Goal: Task Accomplishment & Management: Manage account settings

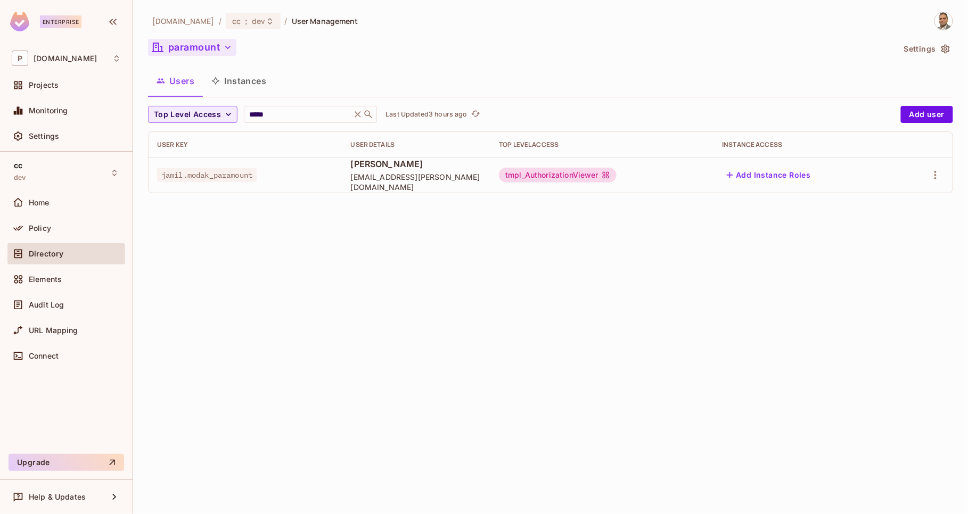
click at [202, 52] on button "paramount" at bounding box center [192, 47] width 88 height 17
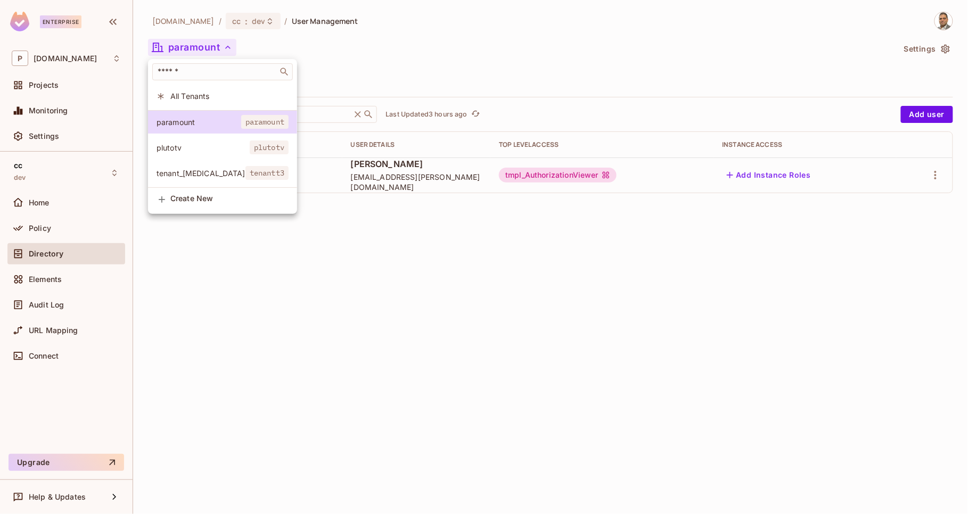
click at [196, 150] on span "plutotv" at bounding box center [202, 148] width 93 height 10
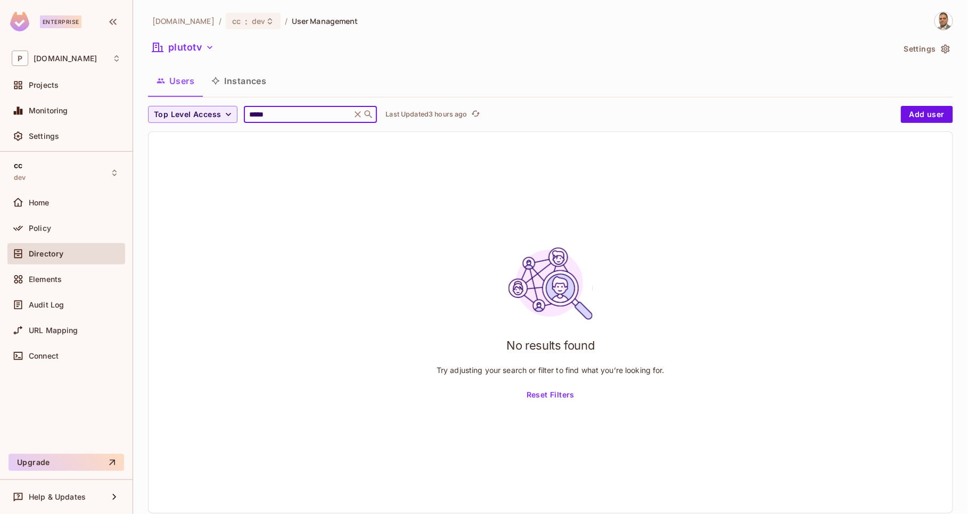
click at [287, 109] on input "*****" at bounding box center [297, 114] width 101 height 11
type input "*"
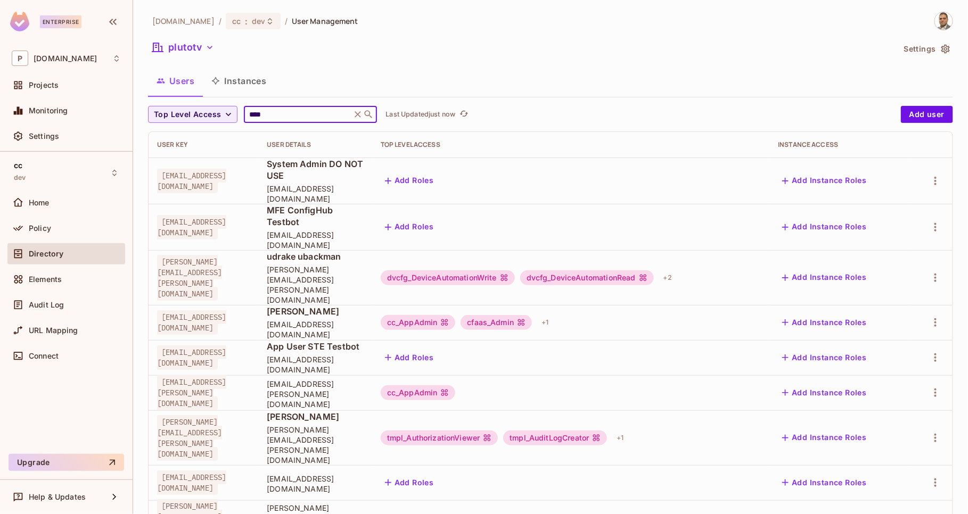
type input "*****"
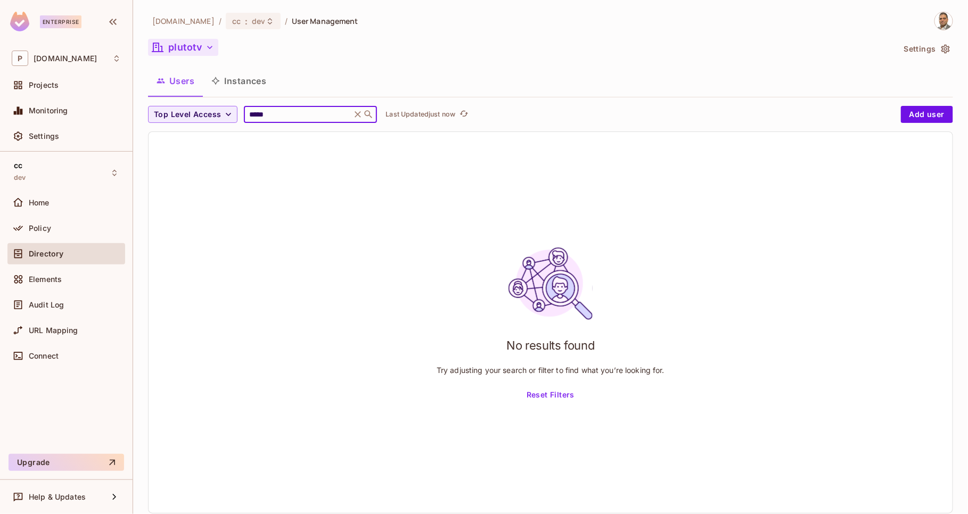
click at [192, 51] on button "plutotv" at bounding box center [183, 47] width 70 height 17
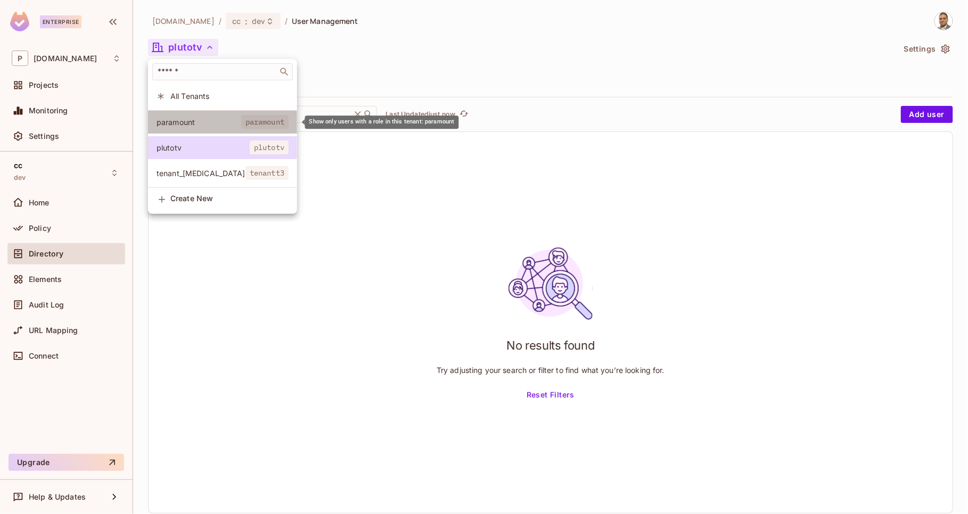
click at [180, 126] on span "paramount" at bounding box center [198, 122] width 85 height 10
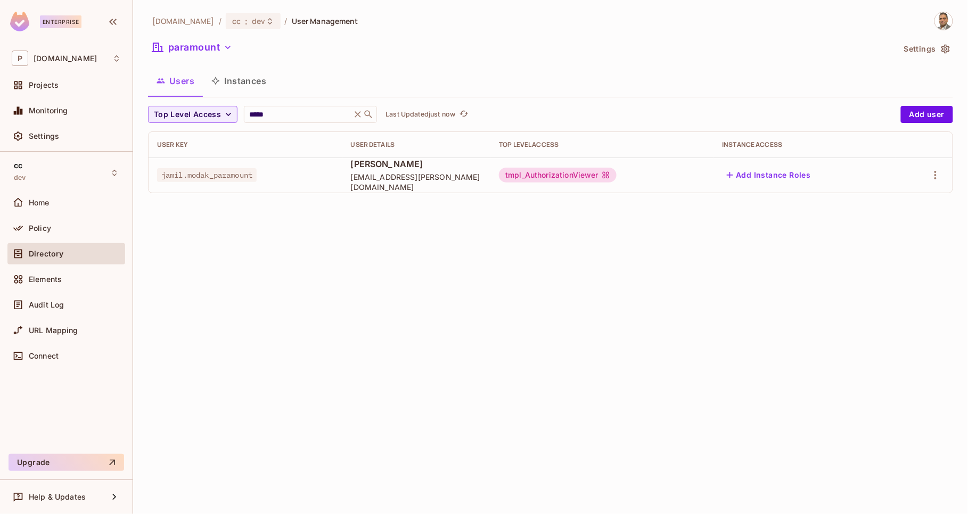
click at [235, 289] on div "[DOMAIN_NAME] / cc : dev / User Management paramount Settings Users Instances T…" at bounding box center [550, 257] width 834 height 514
click at [75, 284] on div "Elements" at bounding box center [75, 279] width 92 height 9
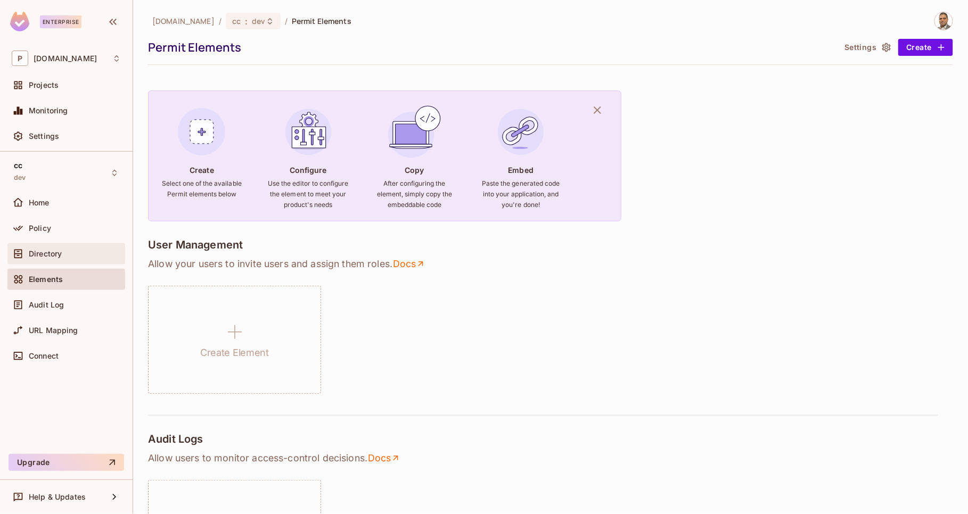
click at [44, 250] on span "Directory" at bounding box center [45, 254] width 33 height 9
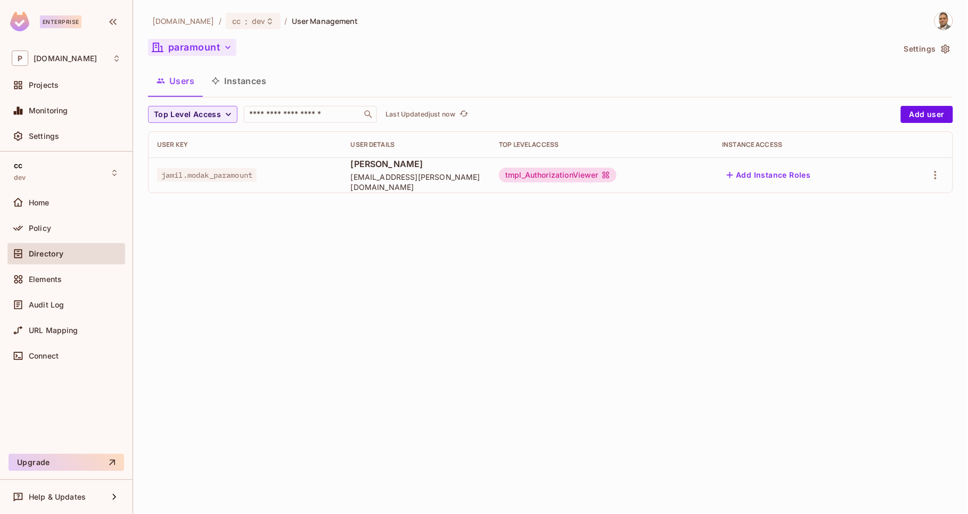
click at [205, 49] on button "paramount" at bounding box center [192, 47] width 88 height 17
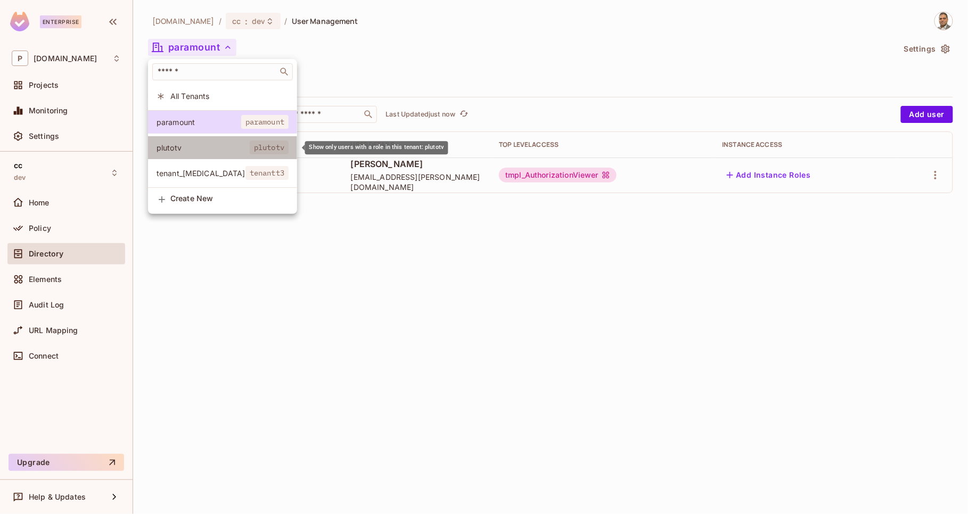
click at [191, 144] on span "plutotv" at bounding box center [202, 148] width 93 height 10
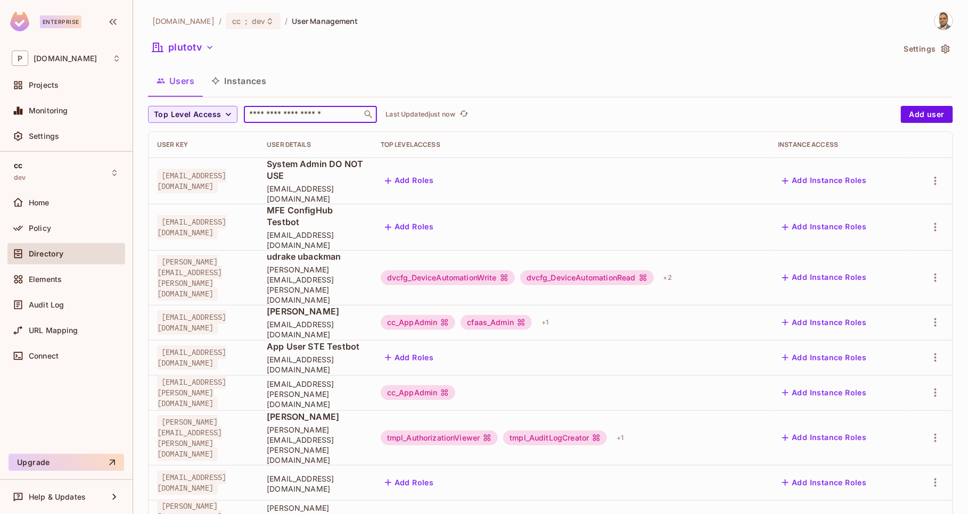
click at [279, 117] on input "text" at bounding box center [303, 114] width 112 height 11
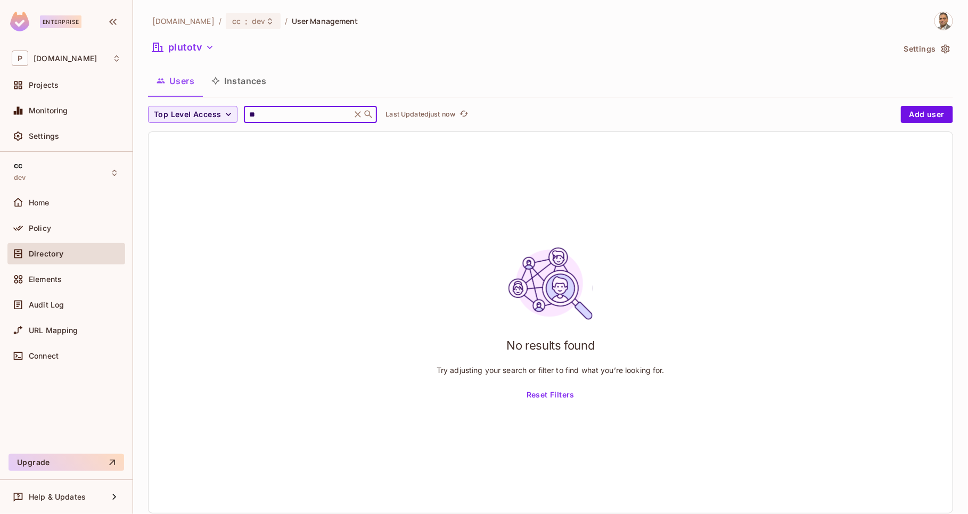
type input "*"
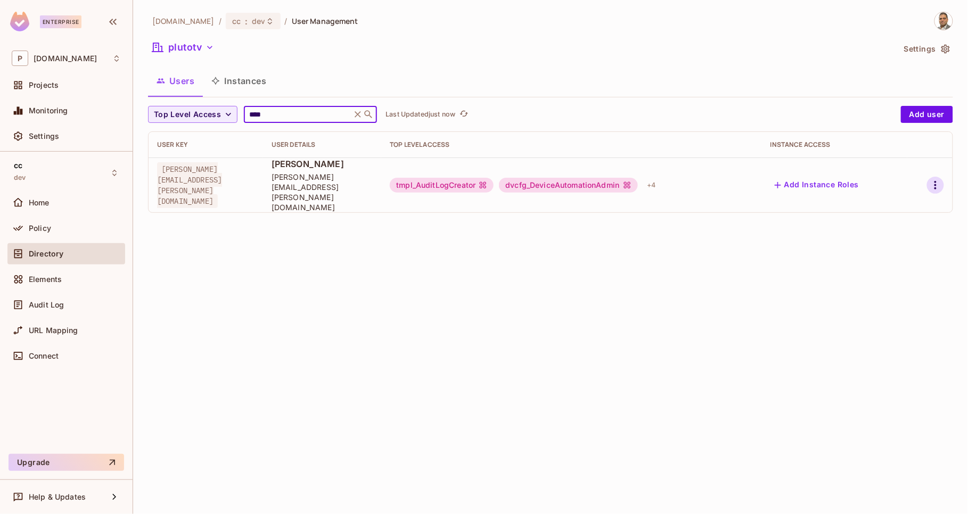
type input "****"
click at [936, 179] on icon "button" at bounding box center [935, 185] width 13 height 13
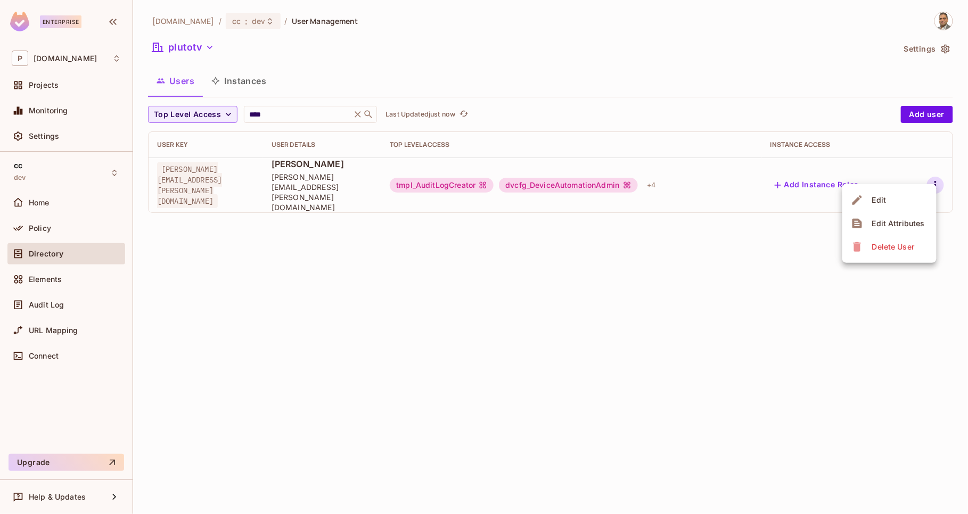
click at [892, 225] on div "Edit Attributes" at bounding box center [898, 223] width 53 height 11
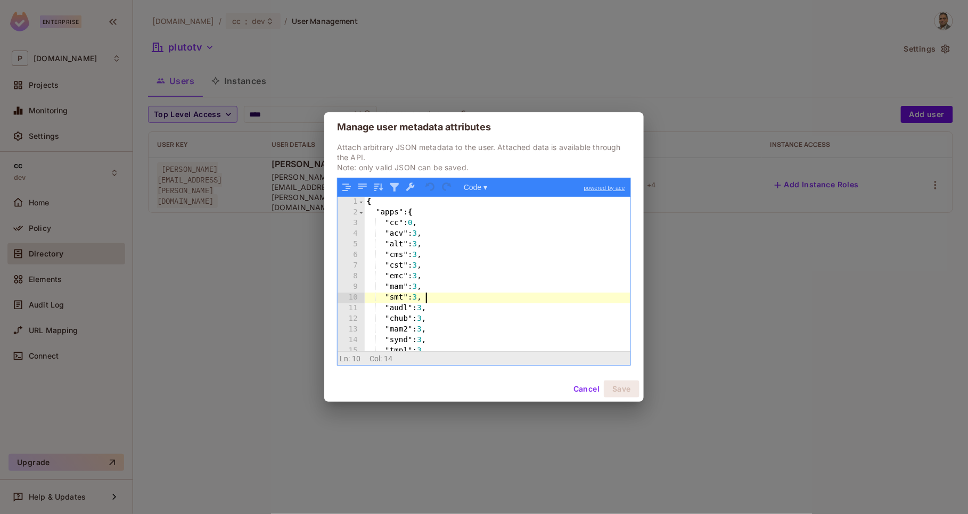
click at [520, 295] on div "{ "apps" : { "cc" : 0 , "acv" : 3 , "alt" : 3 , "cms" : 3 , "cst" : 3 , "emc" :…" at bounding box center [498, 285] width 266 height 176
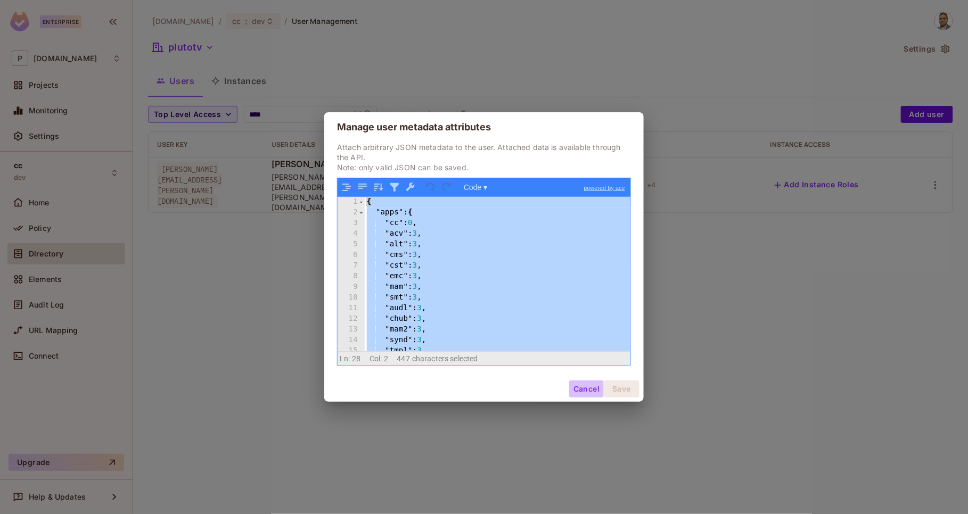
click at [582, 385] on button "Cancel" at bounding box center [586, 389] width 35 height 17
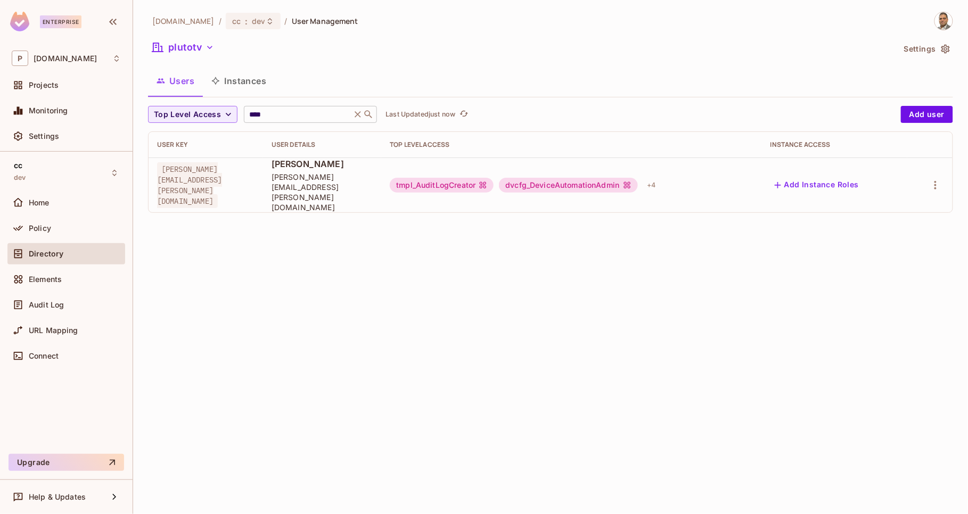
click at [356, 117] on icon at bounding box center [357, 114] width 11 height 11
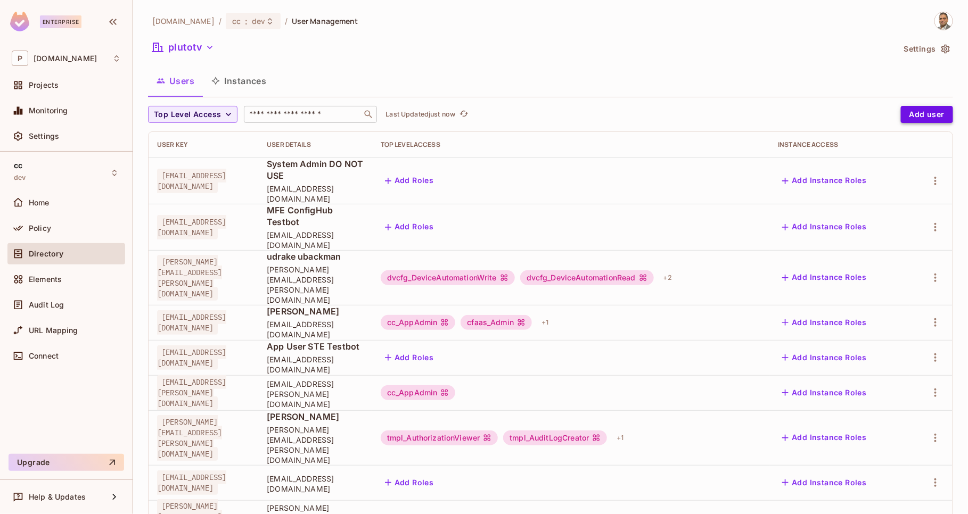
click at [923, 119] on button "Add user" at bounding box center [926, 114] width 52 height 17
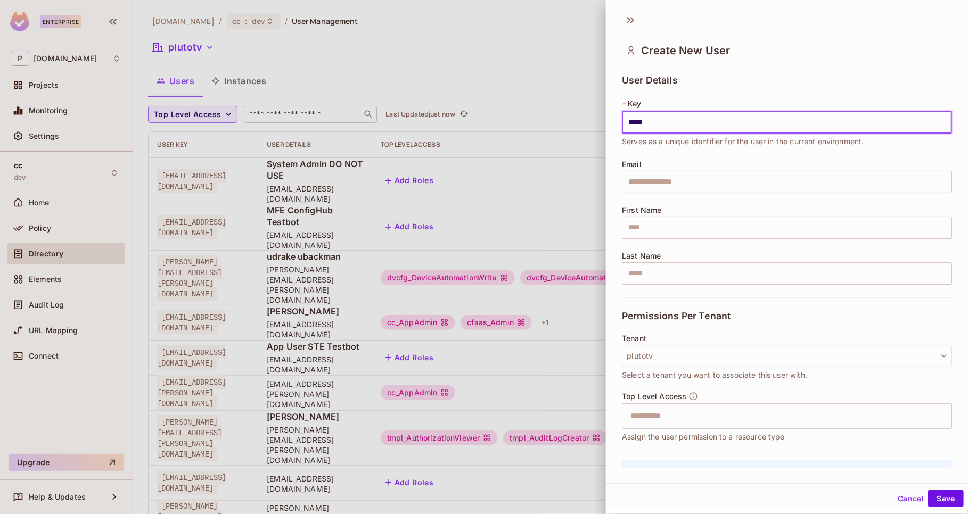
type input "**********"
click at [735, 121] on input "**********" at bounding box center [787, 122] width 330 height 22
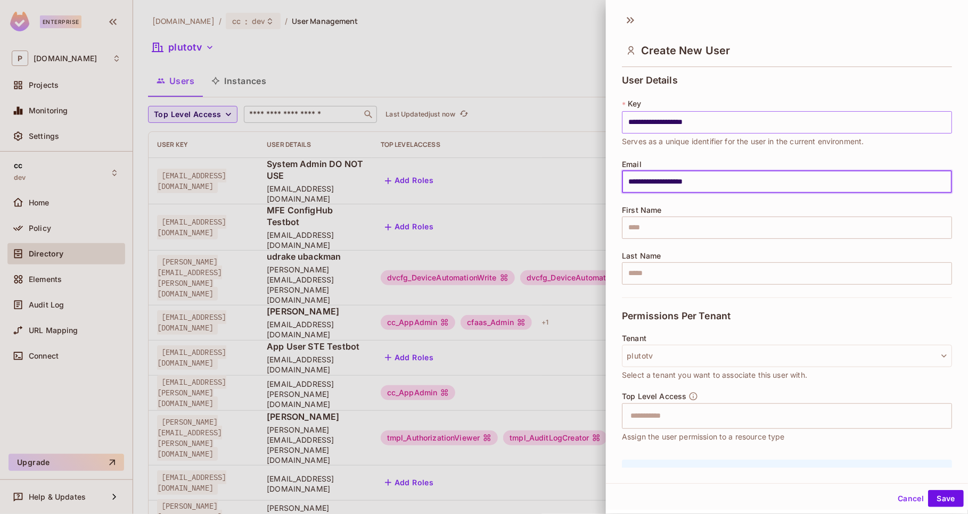
type input "**********"
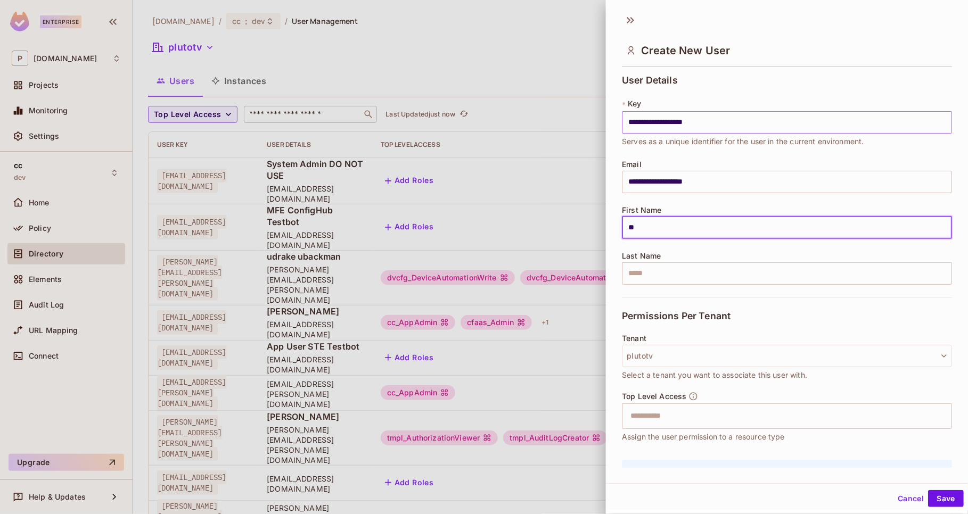
type input "*"
type input "*****"
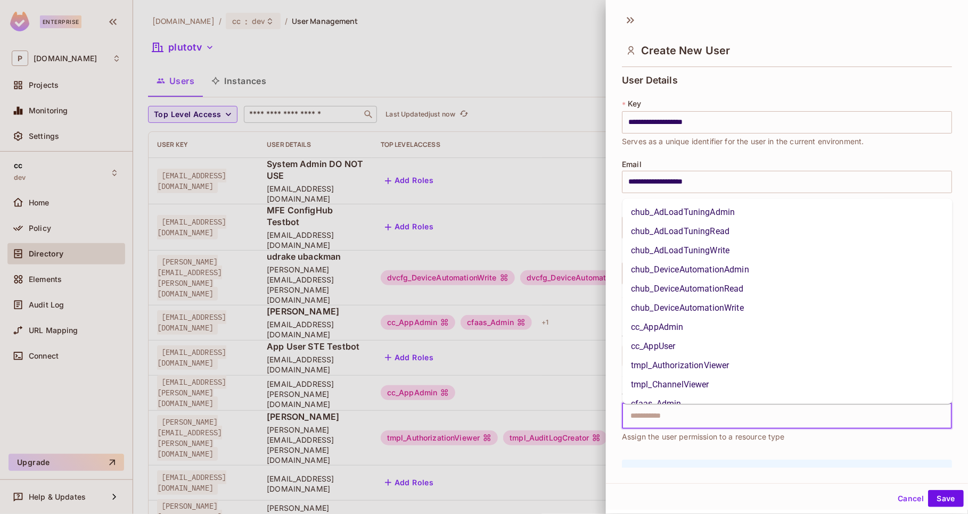
click at [707, 424] on input "text" at bounding box center [777, 416] width 307 height 21
click at [660, 327] on li "cc_AppAdmin" at bounding box center [787, 327] width 330 height 19
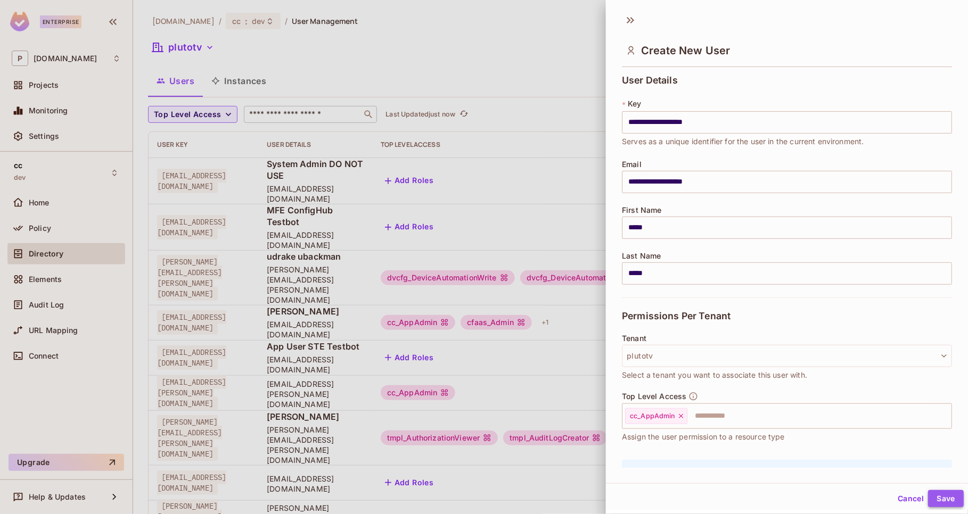
click at [943, 505] on button "Save" at bounding box center [946, 498] width 36 height 17
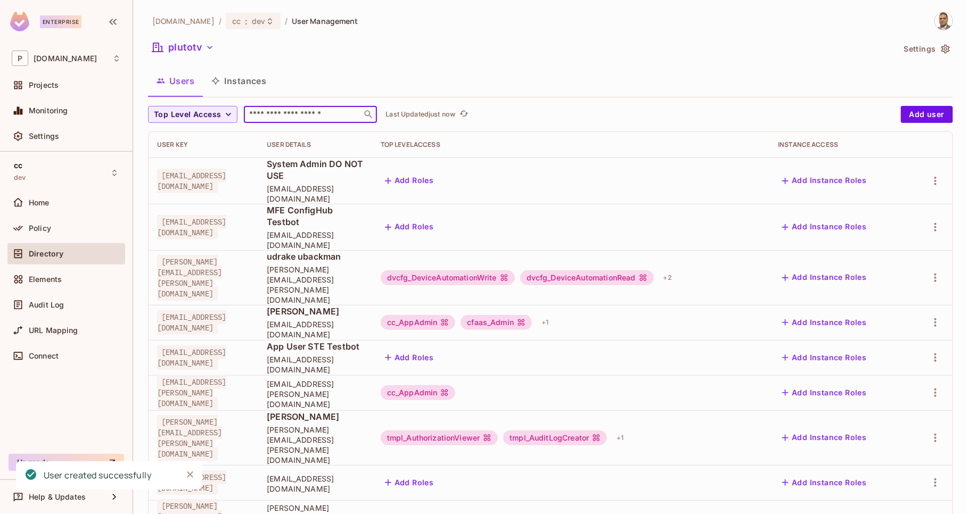
click at [258, 114] on input "text" at bounding box center [303, 114] width 112 height 11
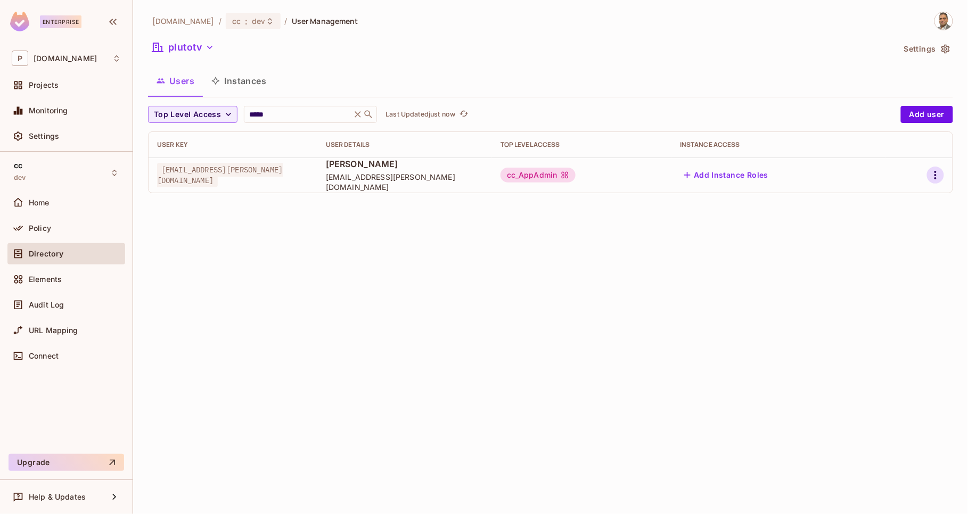
click at [930, 179] on icon "button" at bounding box center [935, 175] width 13 height 13
click at [901, 222] on div "Edit Attributes" at bounding box center [898, 223] width 53 height 11
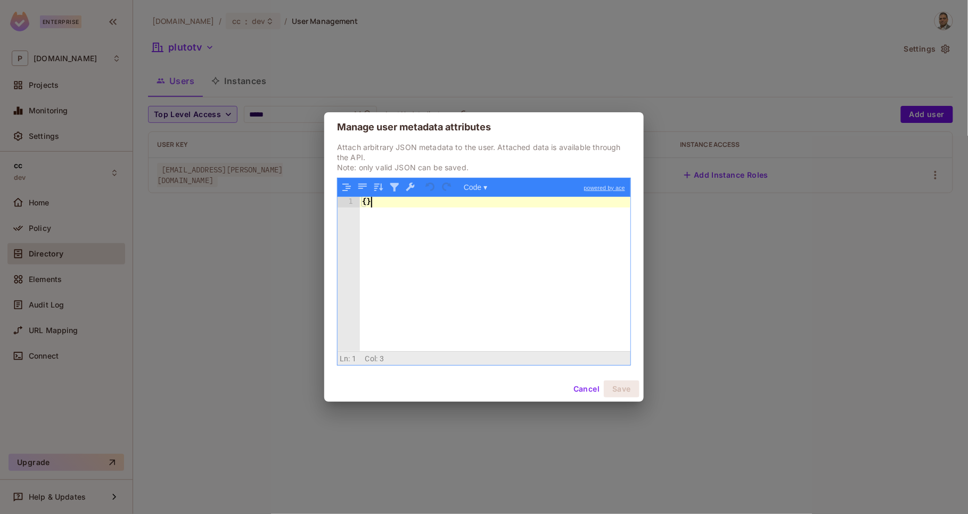
click at [466, 205] on div "{ }" at bounding box center [495, 285] width 270 height 176
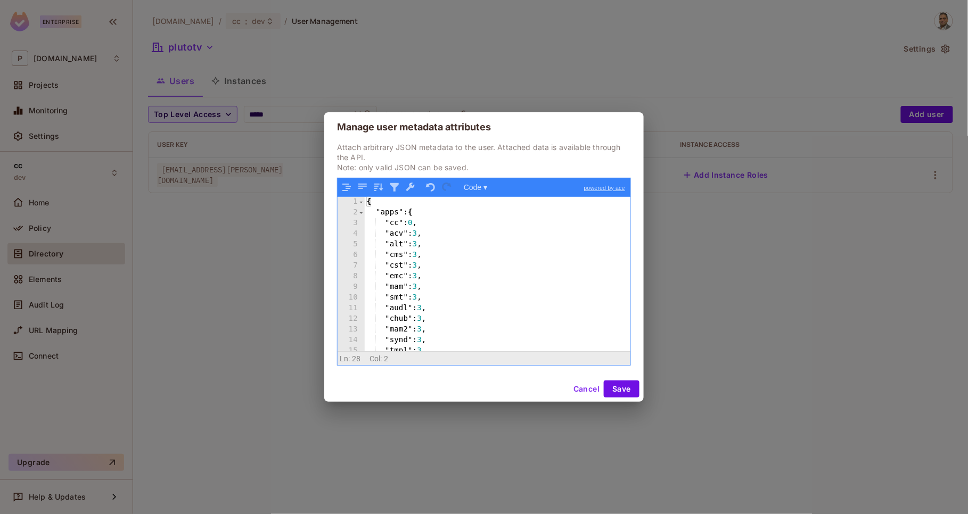
scroll to position [7, 0]
click at [626, 388] on button "Save" at bounding box center [621, 389] width 36 height 17
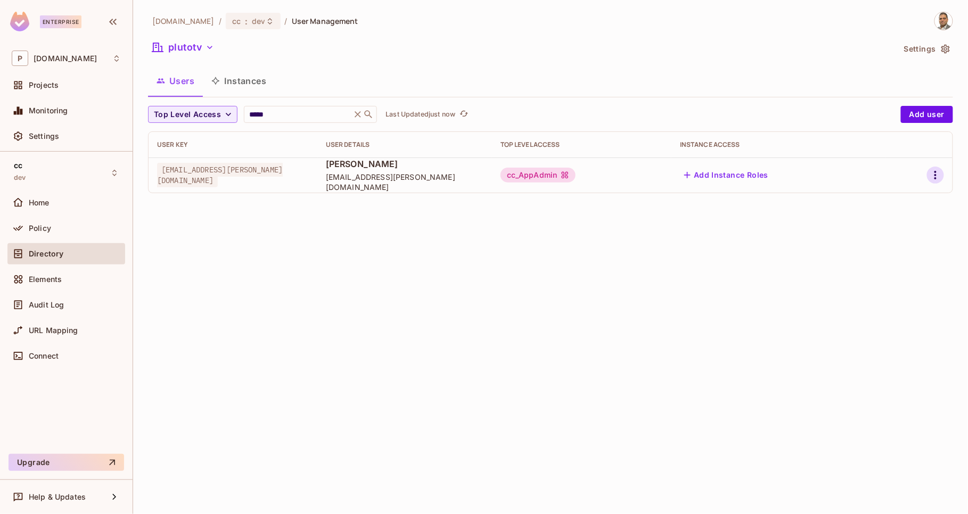
click at [933, 177] on icon "button" at bounding box center [935, 175] width 13 height 13
click at [903, 218] on div "Edit Attributes" at bounding box center [898, 223] width 53 height 11
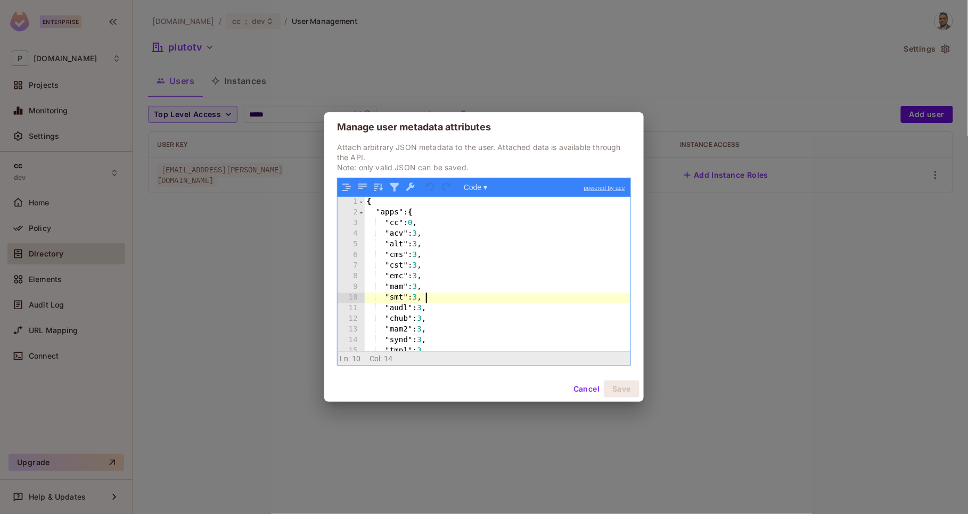
click at [460, 293] on div "{ "apps" : { "cc" : 0 , "acv" : 3 , "alt" : 3 , "cms" : 3 , "cst" : 3 , "emc" :…" at bounding box center [498, 285] width 266 height 176
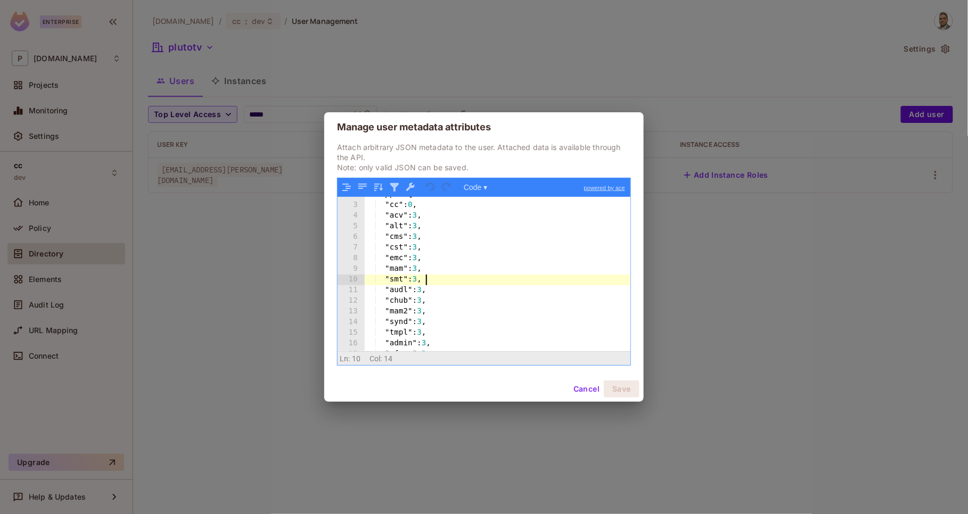
scroll to position [19, 0]
click at [578, 392] on button "Cancel" at bounding box center [586, 389] width 35 height 17
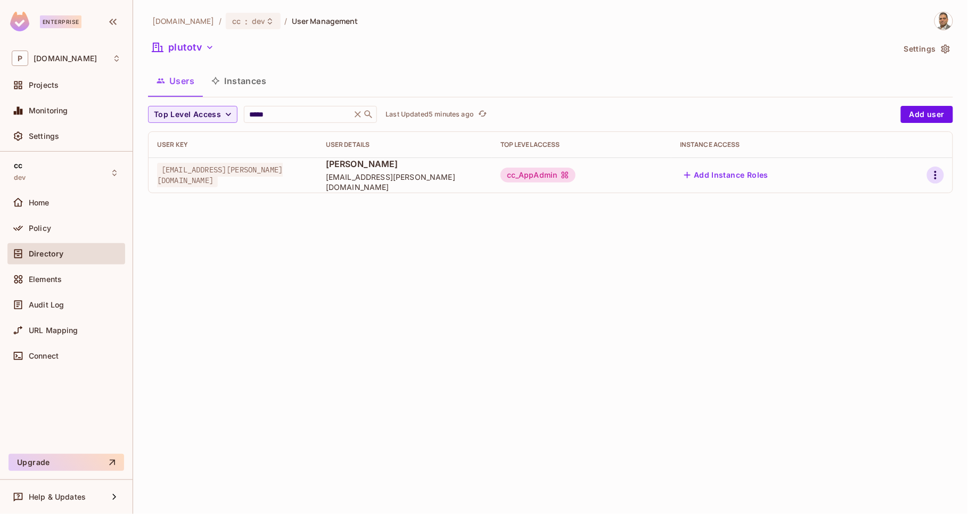
click at [933, 173] on icon "button" at bounding box center [935, 175] width 13 height 13
click at [895, 225] on div "Edit Attributes" at bounding box center [898, 223] width 53 height 11
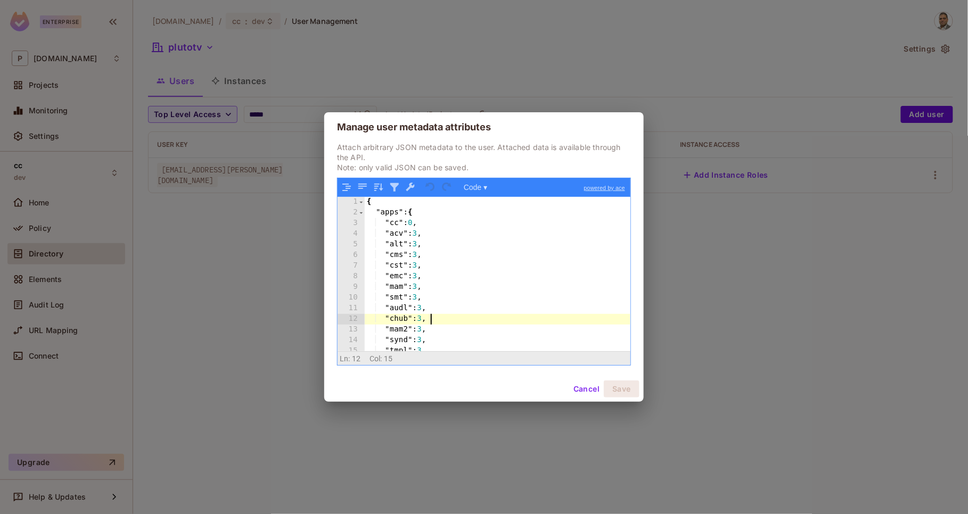
click at [478, 323] on div "{ "apps" : { "cc" : 0 , "acv" : 3 , "alt" : 3 , "cms" : 3 , "cst" : 3 , "emc" :…" at bounding box center [498, 285] width 266 height 176
click at [575, 388] on button "Cancel" at bounding box center [586, 389] width 35 height 17
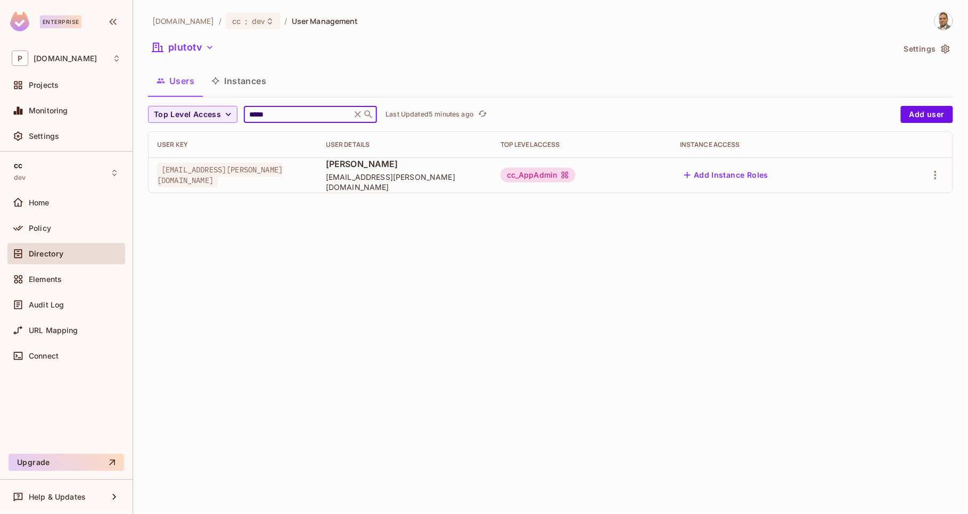
click at [284, 114] on input "*****" at bounding box center [297, 114] width 101 height 11
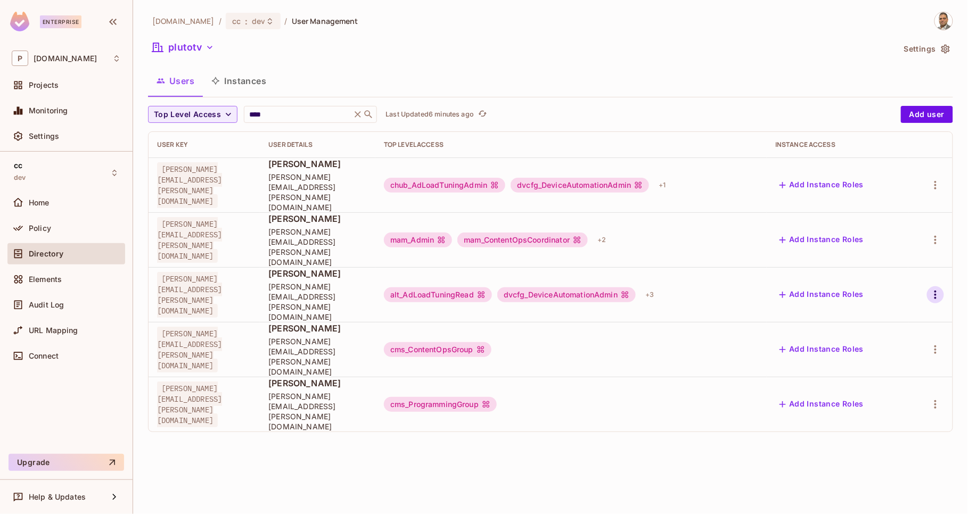
click at [935, 288] on icon "button" at bounding box center [935, 294] width 13 height 13
click at [888, 291] on div "Edit Attributes" at bounding box center [898, 293] width 53 height 11
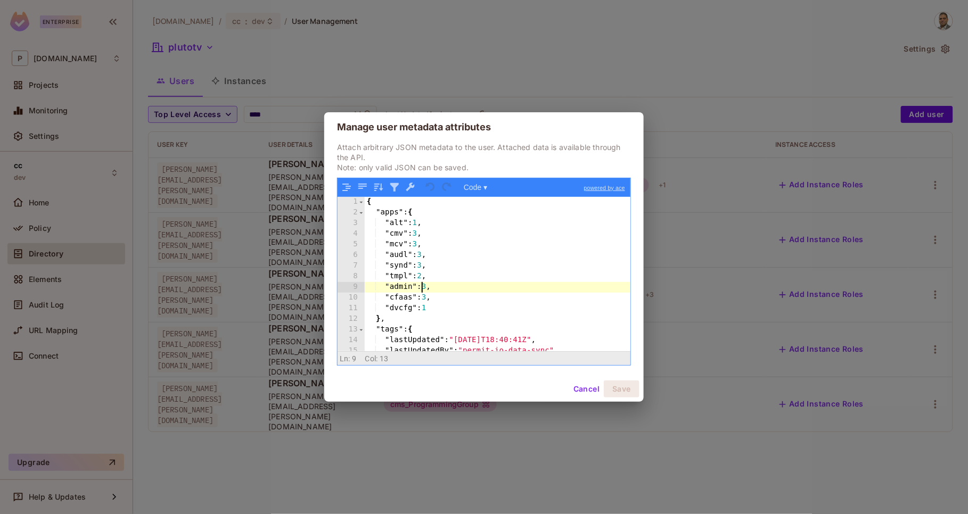
click at [420, 289] on div "{ "apps" : { "alt" : 1 , "cmv" : 3 , "mcv" : 3 , "audl" : 3 , "synd" : 3 , "tmp…" at bounding box center [498, 285] width 266 height 176
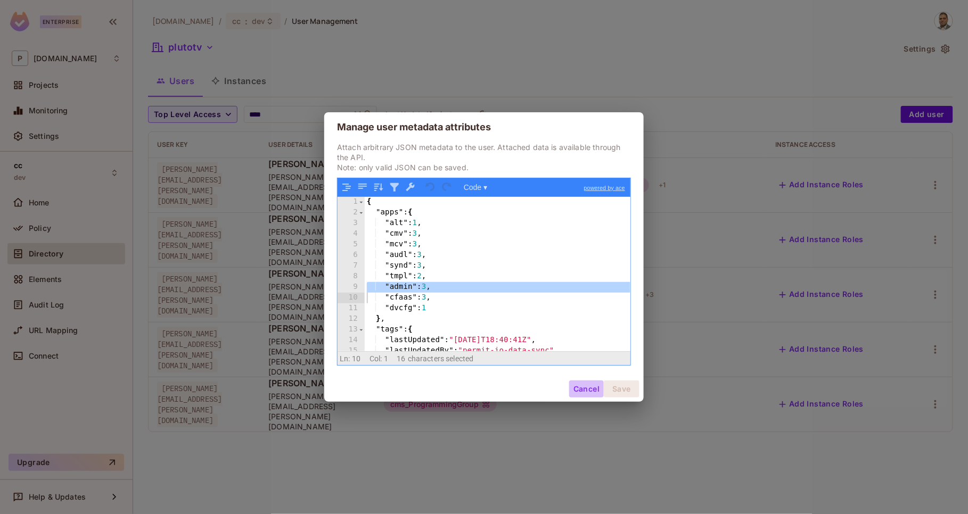
click at [581, 389] on button "Cancel" at bounding box center [586, 389] width 35 height 17
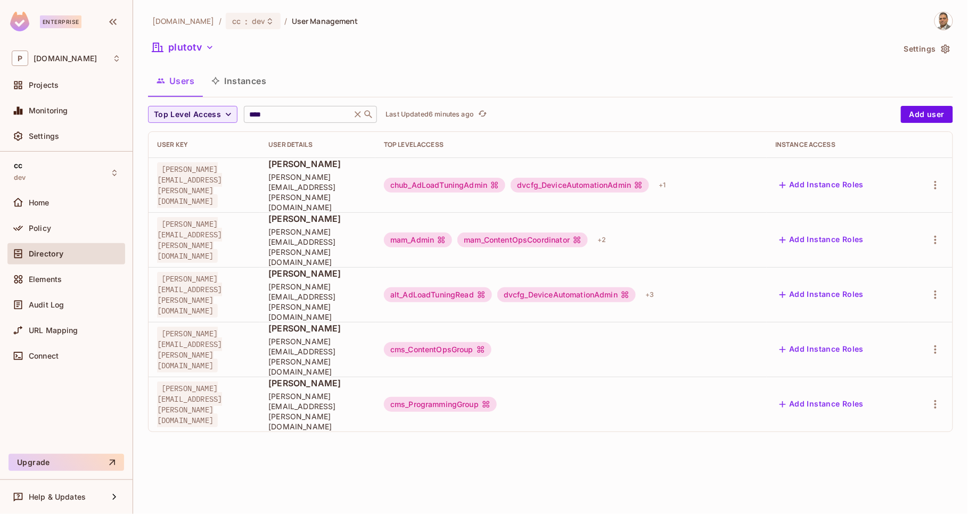
click at [324, 119] on div "**** ​" at bounding box center [310, 114] width 133 height 17
click at [324, 119] on input "****" at bounding box center [297, 114] width 101 height 11
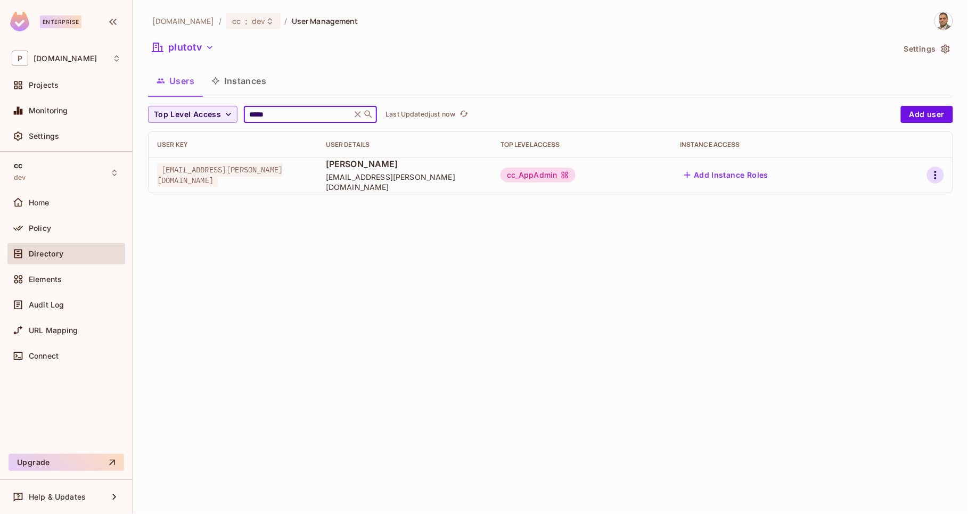
type input "*****"
click at [934, 174] on icon "button" at bounding box center [935, 175] width 13 height 13
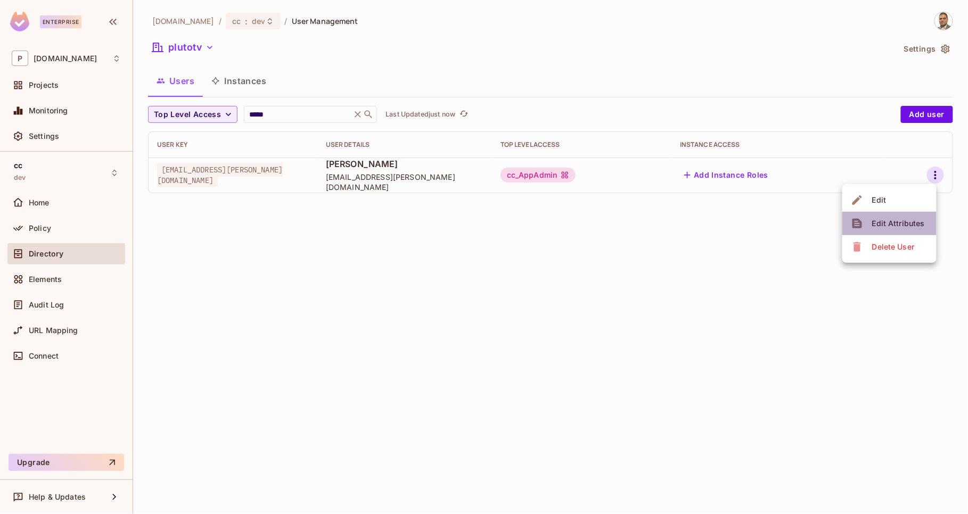
click at [897, 223] on div "Edit Attributes" at bounding box center [898, 223] width 53 height 11
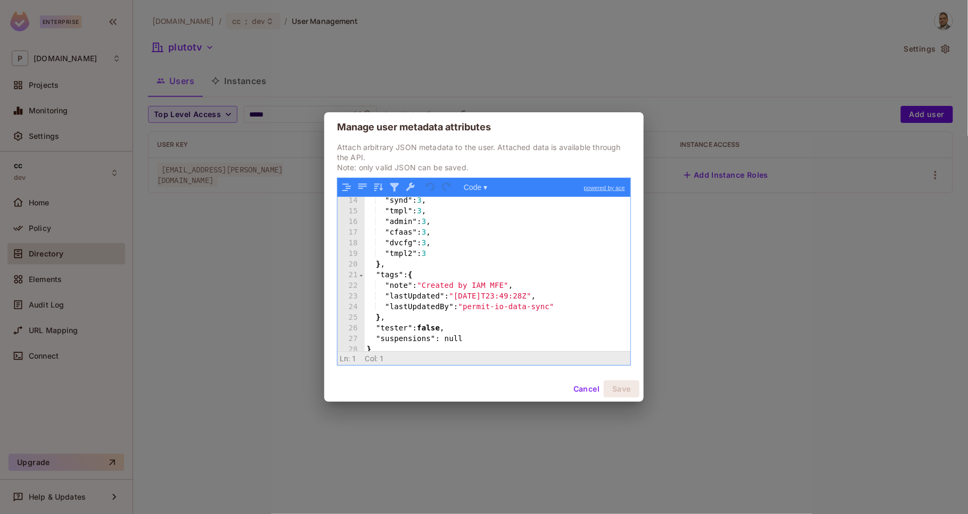
scroll to position [34, 0]
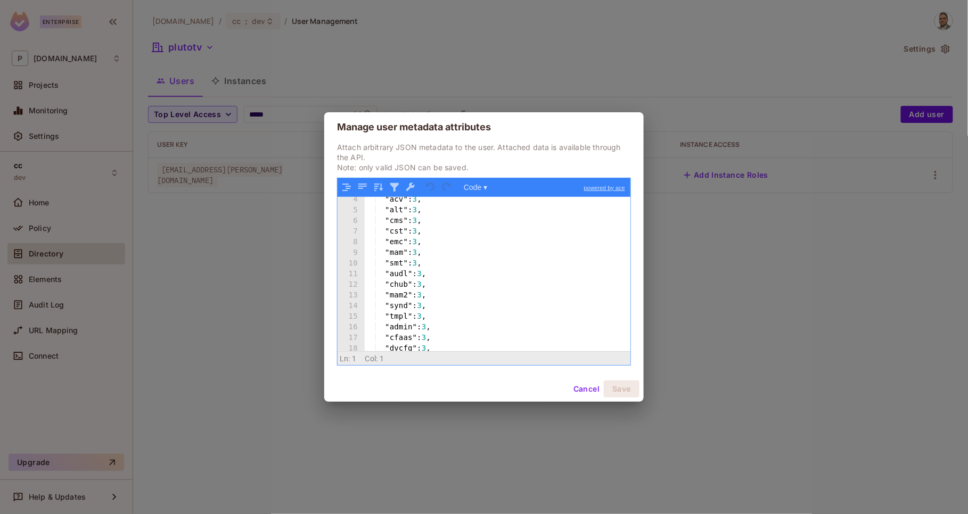
click at [438, 214] on div ""acv" : 3 , "alt" : 3 , "cms" : 3 , "cst" : 3 , "emc" : 3 , "mam" : 3 , "smt" :…" at bounding box center [498, 283] width 266 height 176
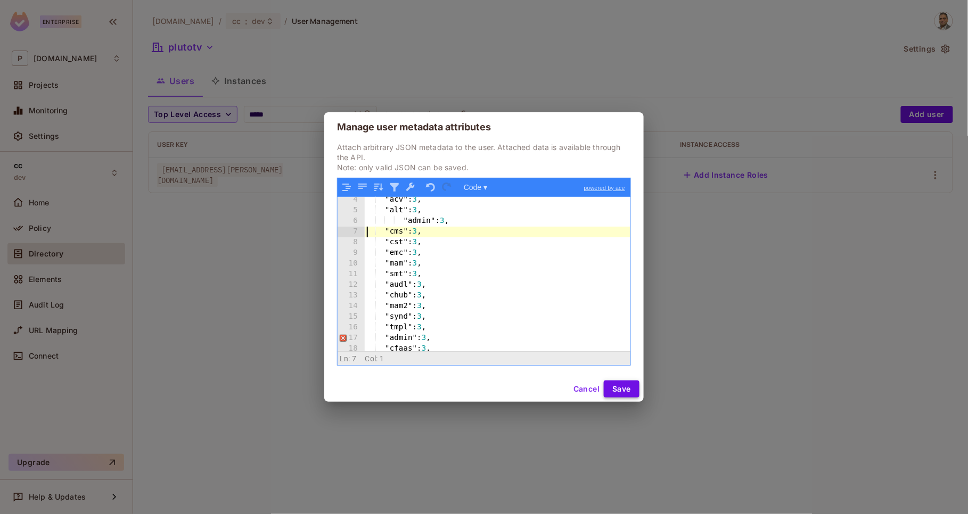
click at [615, 387] on button "Save" at bounding box center [621, 389] width 36 height 17
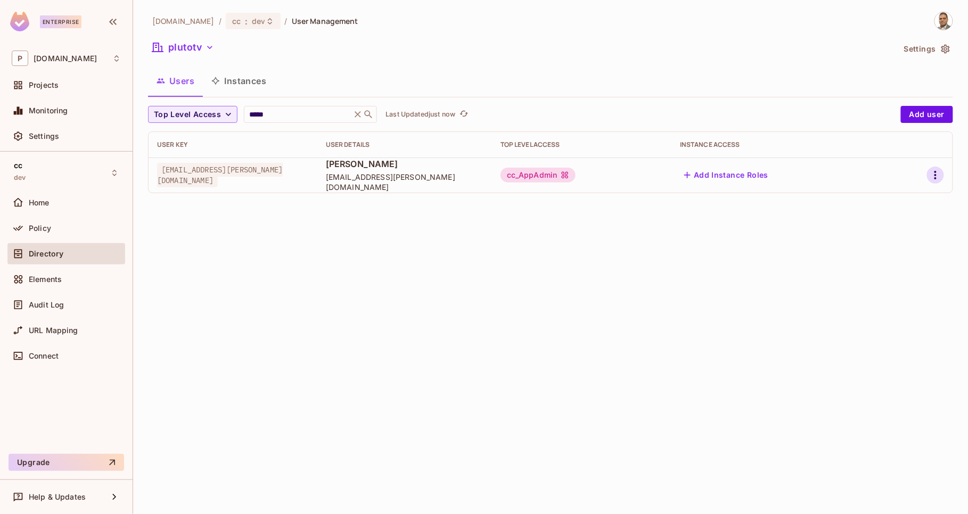
click at [931, 172] on icon "button" at bounding box center [935, 175] width 13 height 13
click at [903, 226] on div "Edit Attributes" at bounding box center [898, 223] width 53 height 11
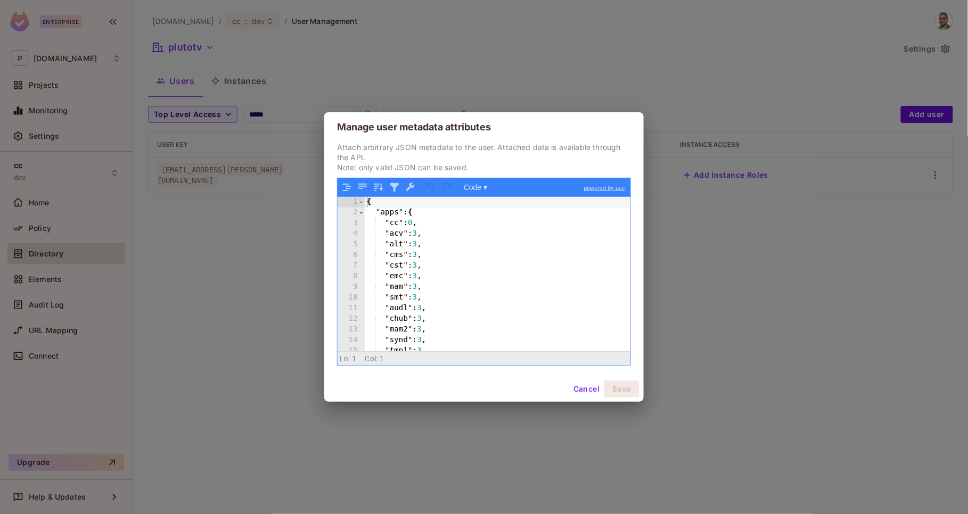
click at [557, 284] on div "{ "apps" : { "cc" : 0 , "acv" : 3 , "alt" : 3 , "cms" : 3 , "cst" : 3 , "emc" :…" at bounding box center [498, 285] width 266 height 176
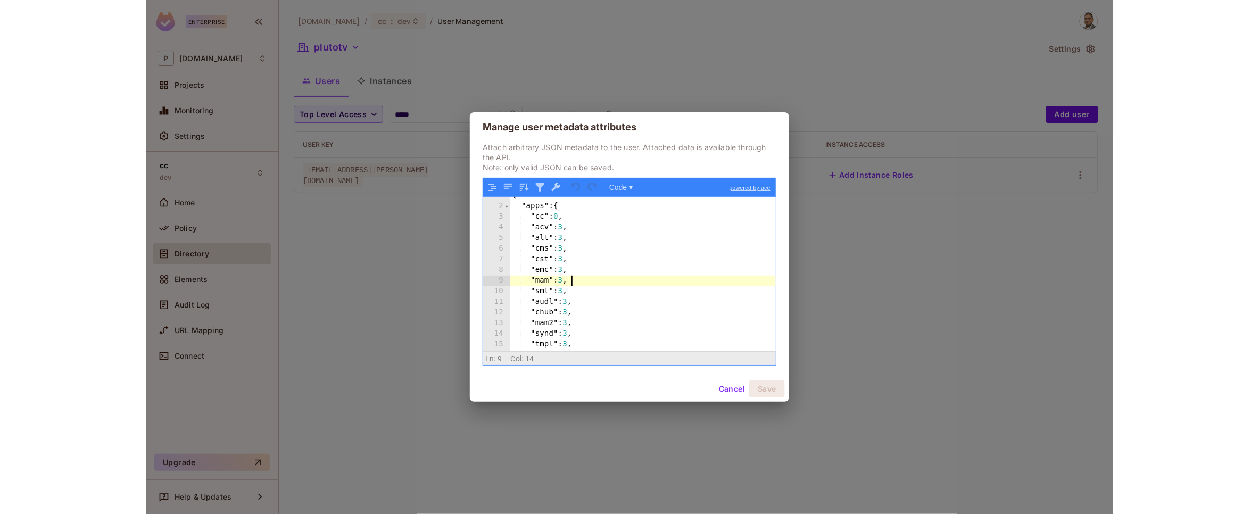
scroll to position [28, 0]
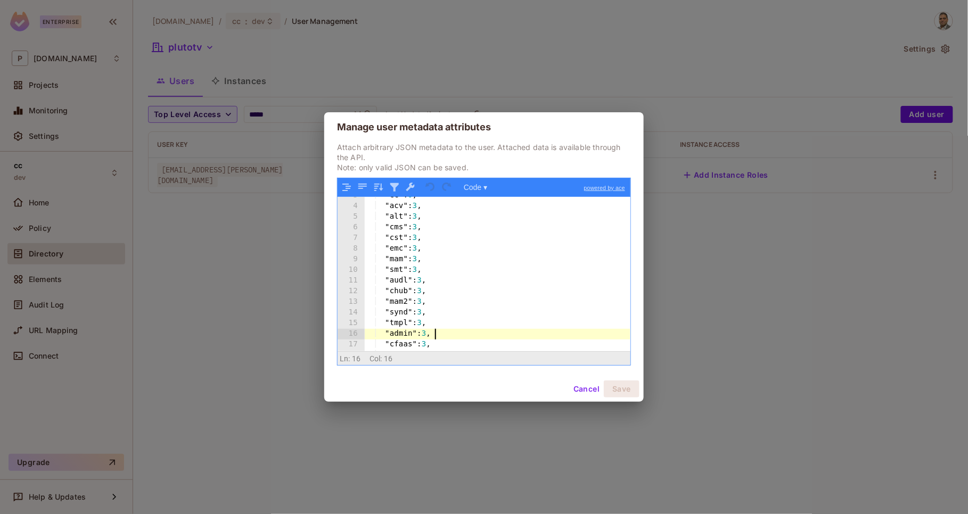
click at [454, 333] on div ""cc" : 0 , "acv" : 3 , "alt" : 3 , "cms" : 3 , "cst" : 3 , "emc" : 3 , "mam" : …" at bounding box center [498, 279] width 266 height 176
click at [577, 387] on button "Cancel" at bounding box center [586, 389] width 35 height 17
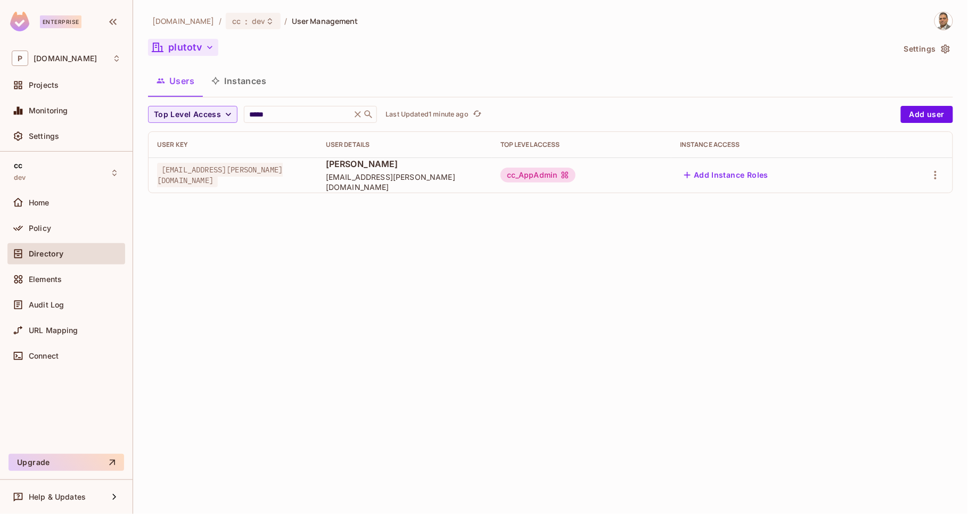
click at [213, 45] on icon "button" at bounding box center [209, 47] width 11 height 11
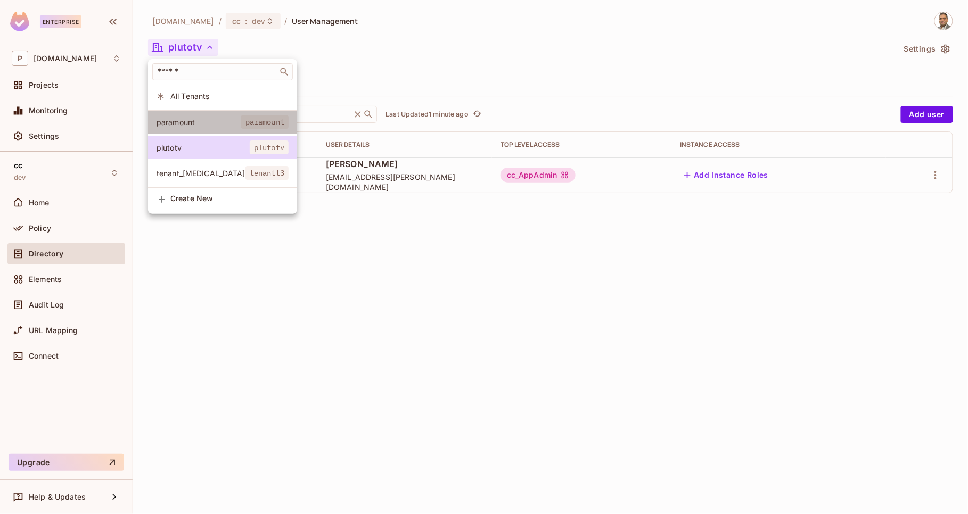
click at [201, 120] on span "paramount" at bounding box center [198, 122] width 85 height 10
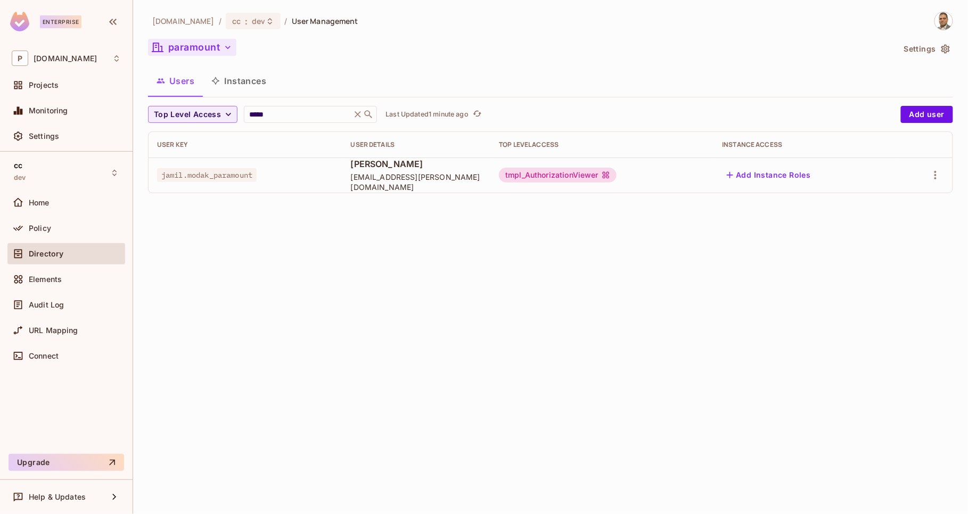
click at [228, 49] on icon "button" at bounding box center [227, 47] width 11 height 11
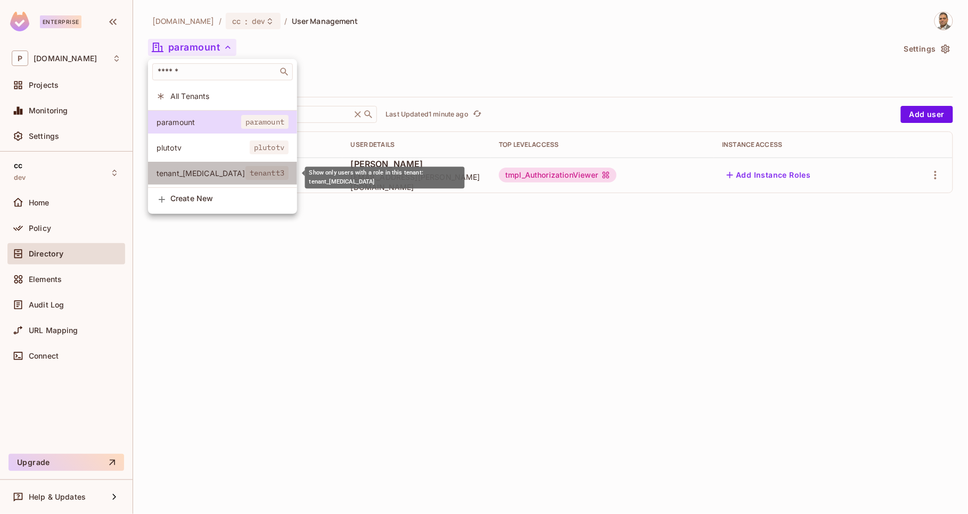
click at [211, 168] on span "tenant_[MEDICAL_DATA]" at bounding box center [200, 173] width 89 height 10
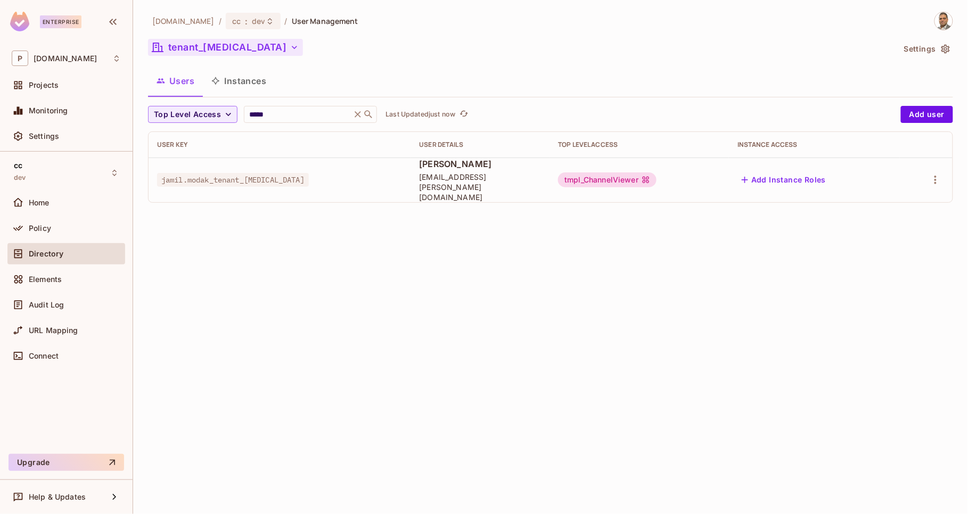
click at [221, 41] on button "tenant_[MEDICAL_DATA]" at bounding box center [225, 47] width 155 height 17
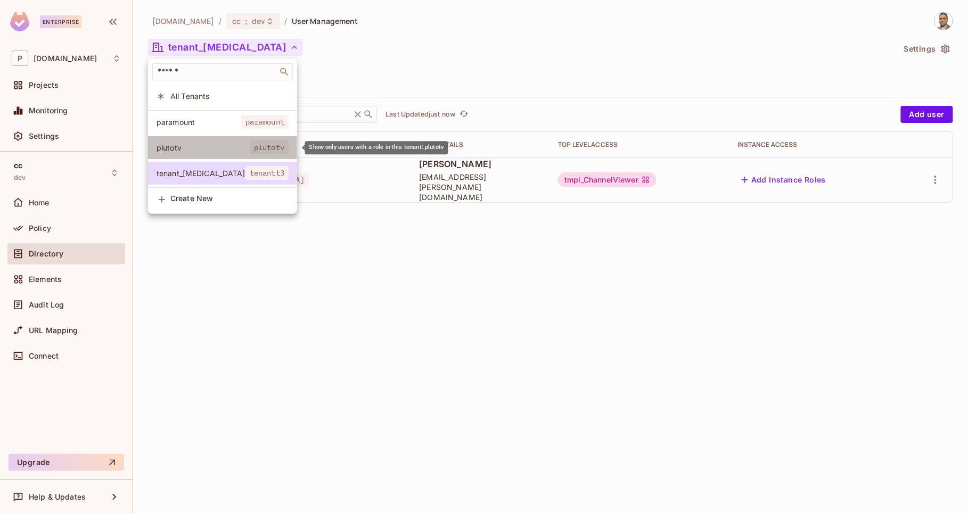
click at [166, 148] on span "plutotv" at bounding box center [202, 148] width 93 height 10
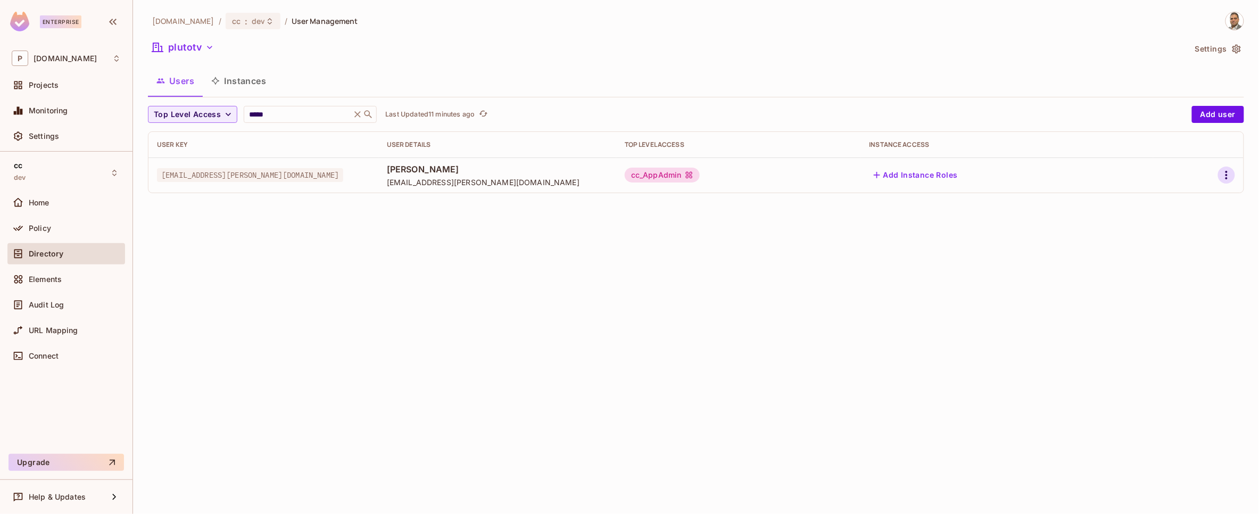
click at [967, 176] on icon "button" at bounding box center [1227, 175] width 2 height 9
click at [967, 225] on div "Edit Attributes" at bounding box center [1189, 223] width 53 height 11
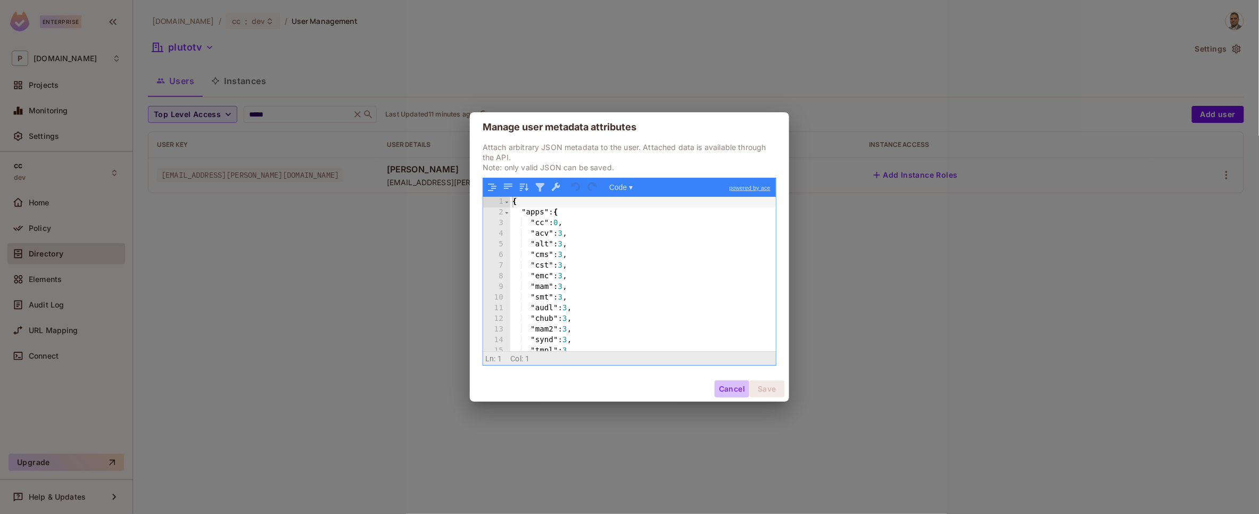
click at [726, 394] on button "Cancel" at bounding box center [732, 389] width 35 height 17
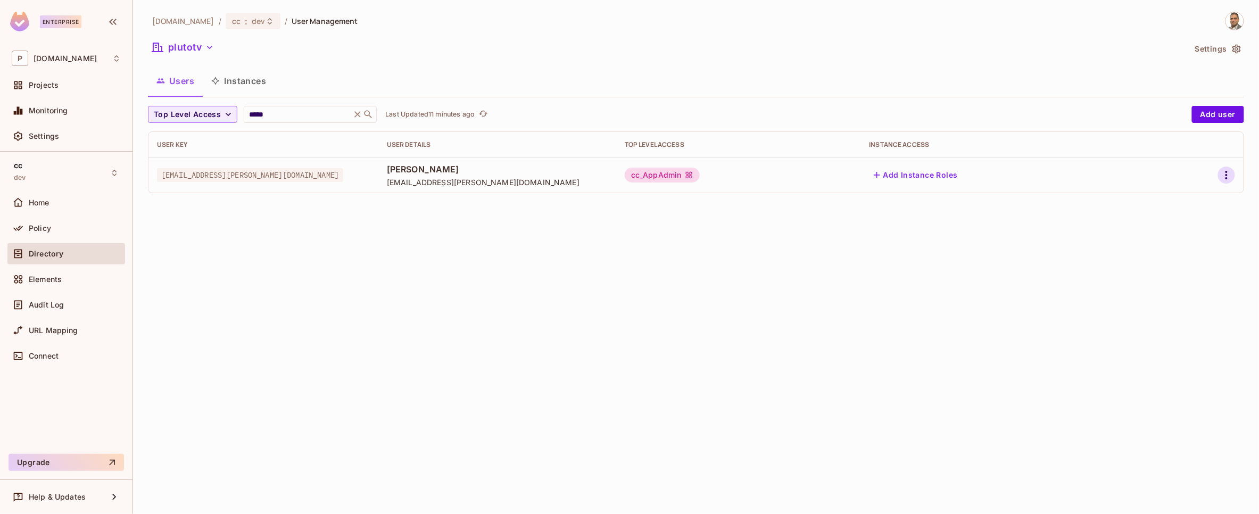
click at [967, 173] on icon "button" at bounding box center [1226, 175] width 13 height 13
click at [967, 201] on span "Edit" at bounding box center [1170, 200] width 21 height 17
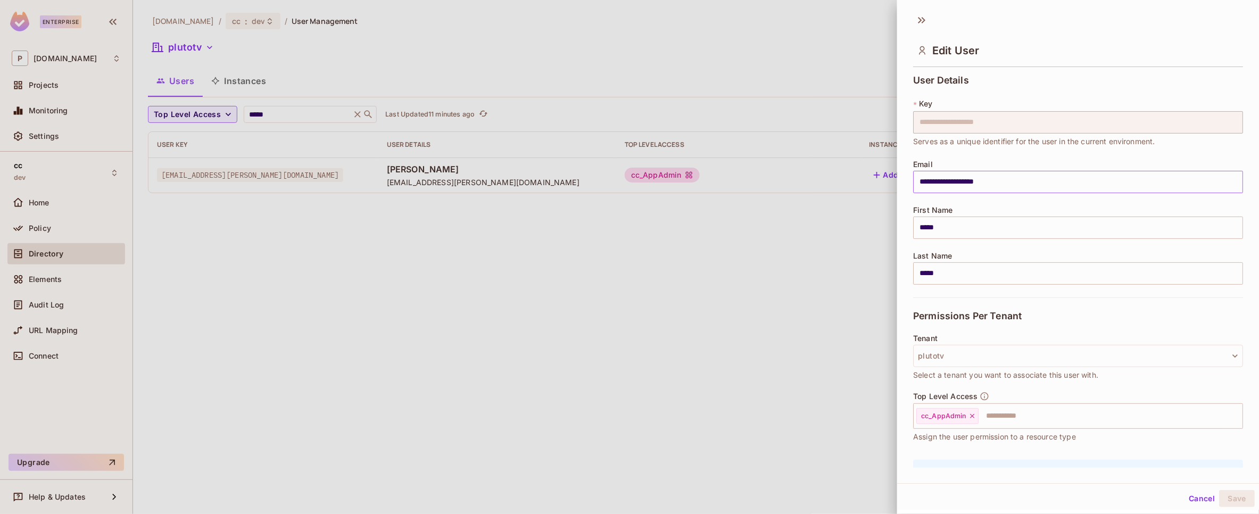
click at [932, 180] on input "**********" at bounding box center [1078, 182] width 330 height 22
type input "**********"
click at [967, 504] on button "Save" at bounding box center [1237, 498] width 36 height 17
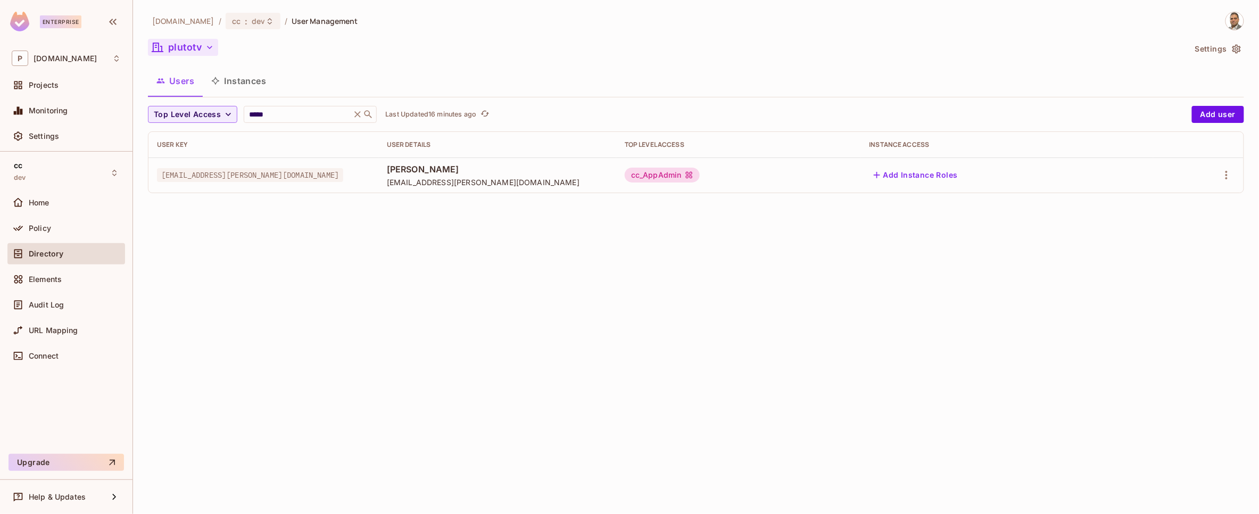
click at [199, 48] on button "plutotv" at bounding box center [183, 47] width 70 height 17
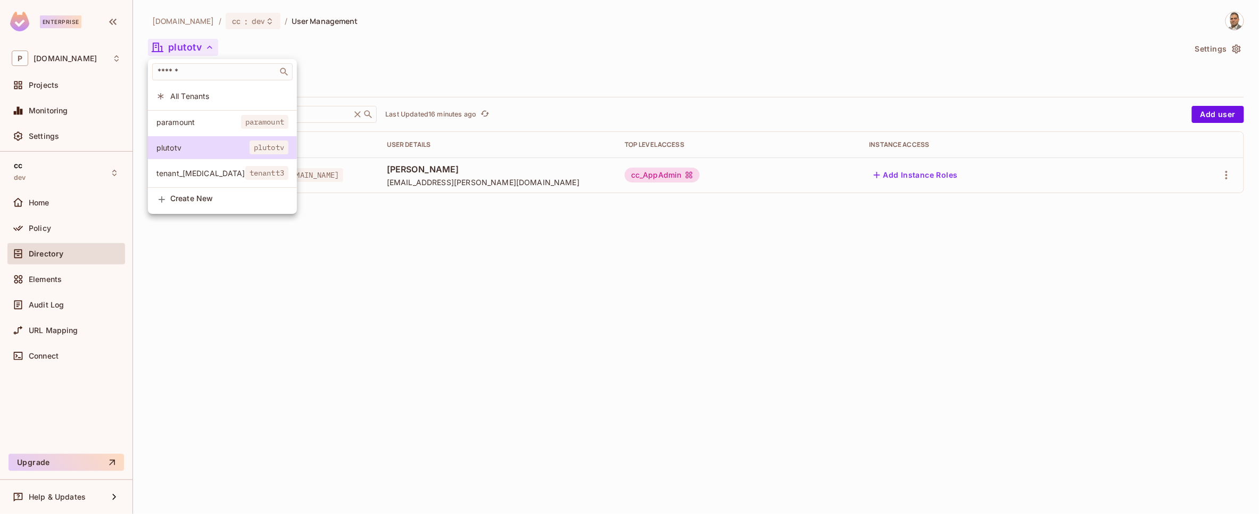
click at [352, 230] on div at bounding box center [629, 257] width 1259 height 514
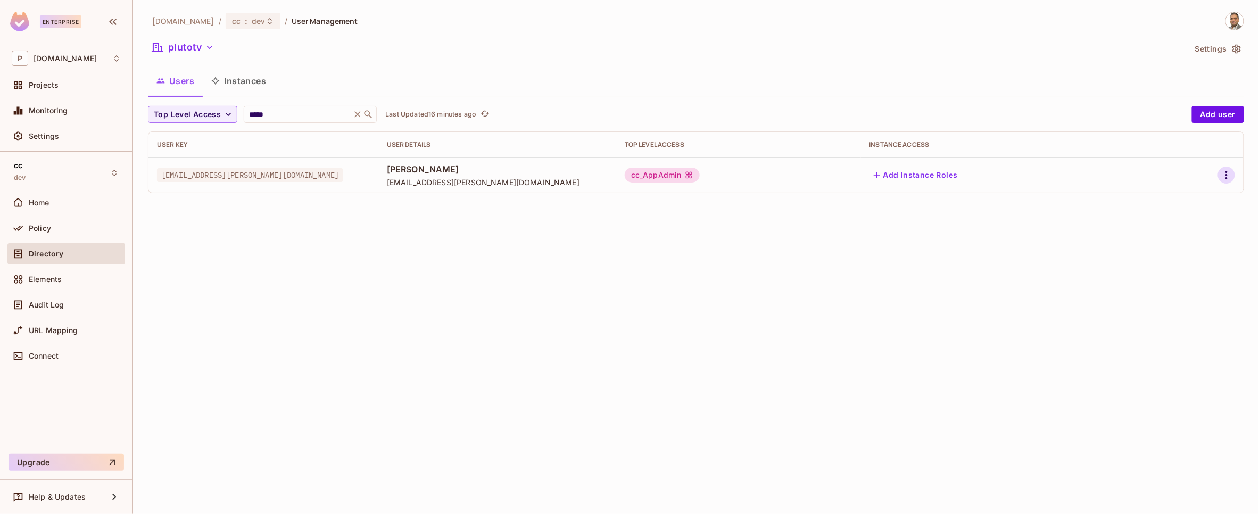
click at [967, 177] on icon "button" at bounding box center [1226, 175] width 13 height 13
click at [967, 220] on div "Edit Attributes" at bounding box center [1189, 223] width 53 height 11
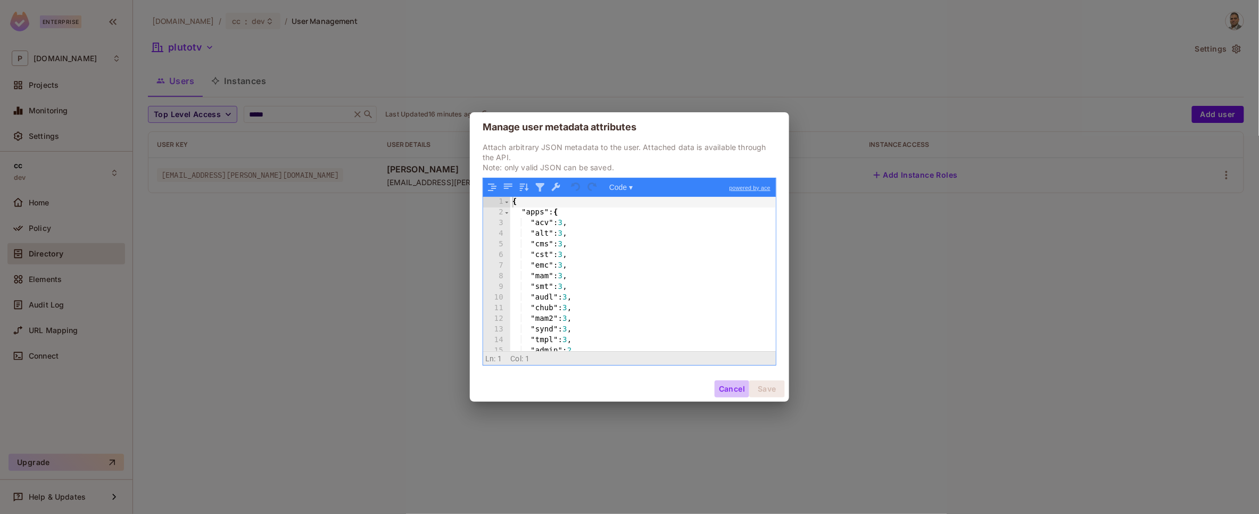
click at [740, 388] on button "Cancel" at bounding box center [732, 389] width 35 height 17
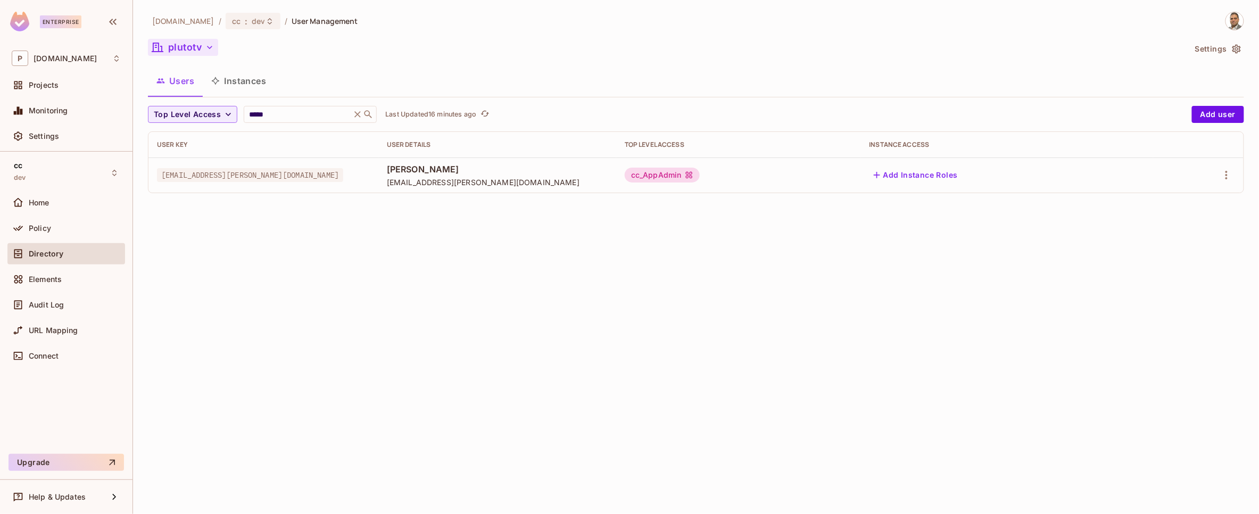
click at [177, 42] on button "plutotv" at bounding box center [183, 47] width 70 height 17
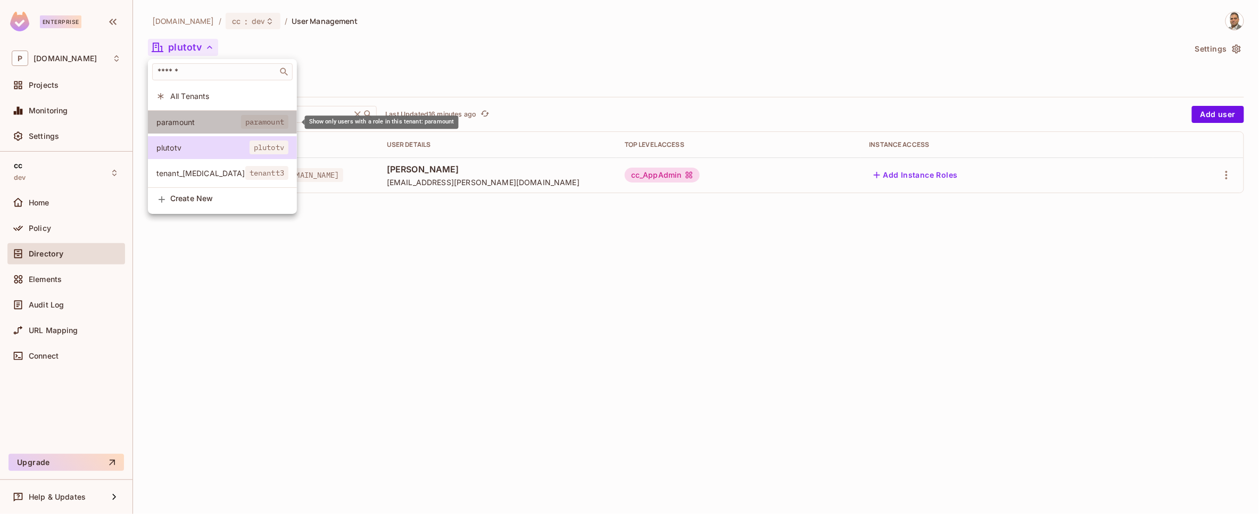
click at [207, 127] on li "paramount paramount" at bounding box center [222, 122] width 149 height 23
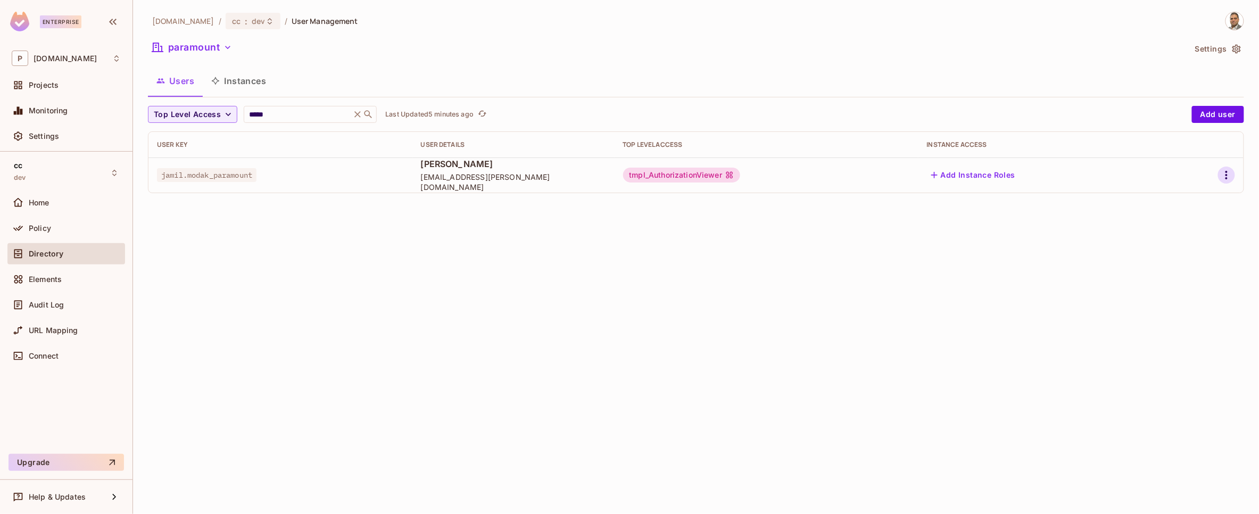
click at [967, 179] on icon "button" at bounding box center [1226, 175] width 13 height 13
click at [967, 225] on div "Edit Attributes" at bounding box center [1189, 223] width 53 height 11
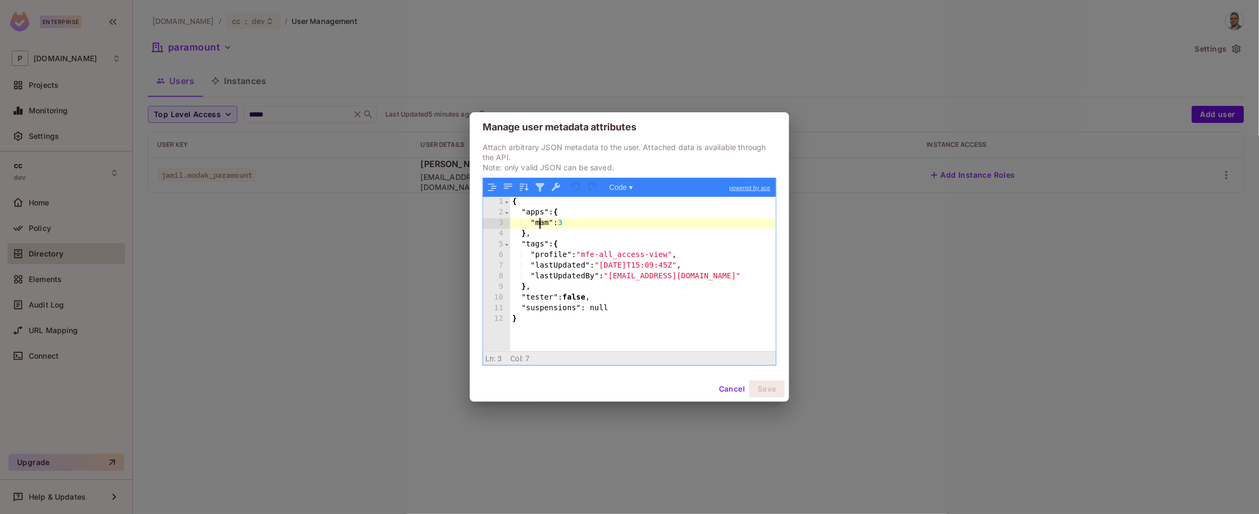
click at [542, 225] on div "{ "apps" : { "mam" : 3 } , "tags" : { "profile" : "mfe-all_access-view" , "last…" at bounding box center [643, 285] width 266 height 176
click at [764, 392] on button "Save" at bounding box center [767, 389] width 36 height 17
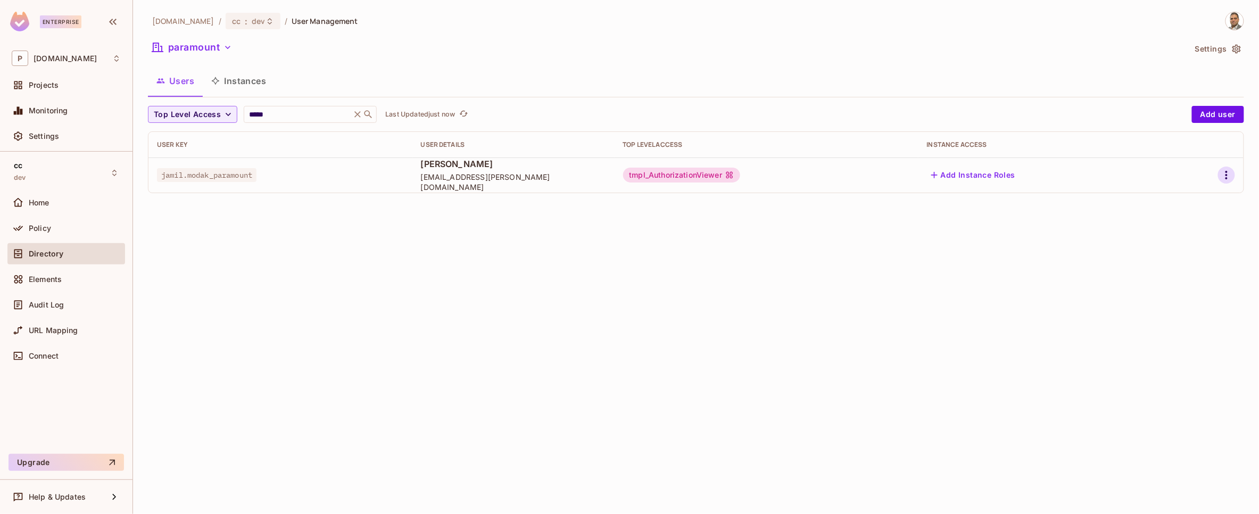
click at [967, 171] on icon "button" at bounding box center [1226, 175] width 13 height 13
click at [967, 219] on div "Edit Attributes" at bounding box center [1189, 223] width 53 height 11
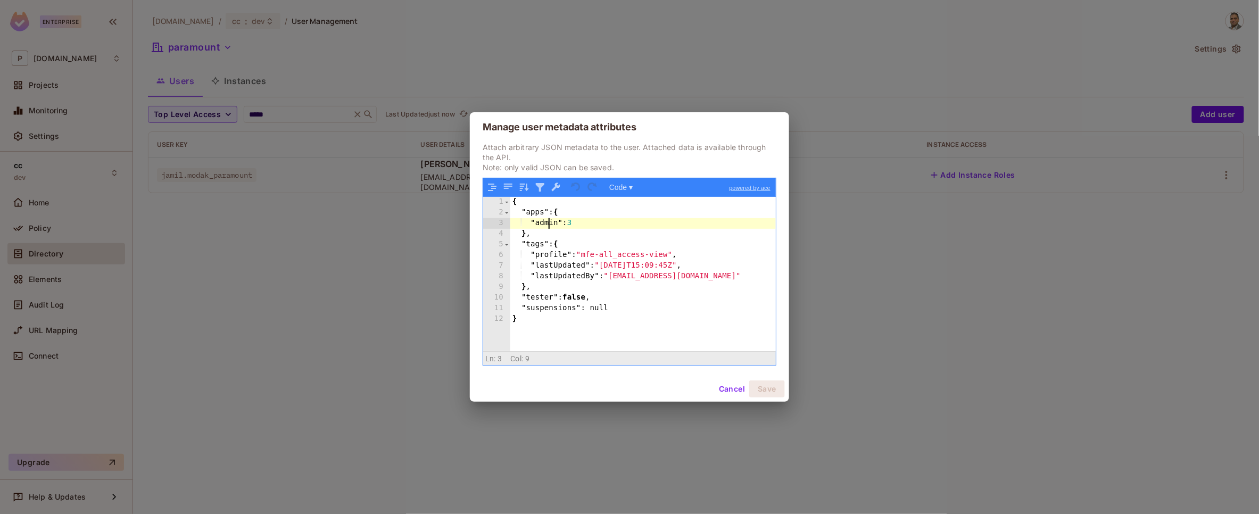
click at [550, 226] on div "{ "apps" : { "admin" : 3 } , "tags" : { "profile" : "mfe-all_access-view" , "la…" at bounding box center [643, 285] width 266 height 176
click at [772, 394] on button "Save" at bounding box center [767, 389] width 36 height 17
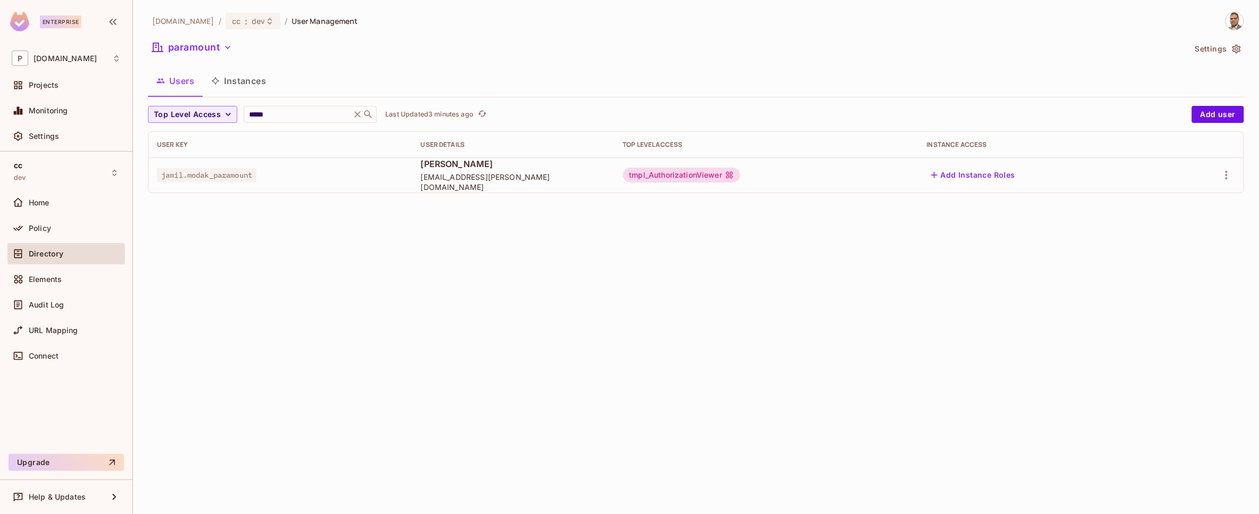
click at [721, 75] on div "Users Instances" at bounding box center [696, 81] width 1096 height 27
click at [37, 225] on span "Policy" at bounding box center [40, 228] width 22 height 9
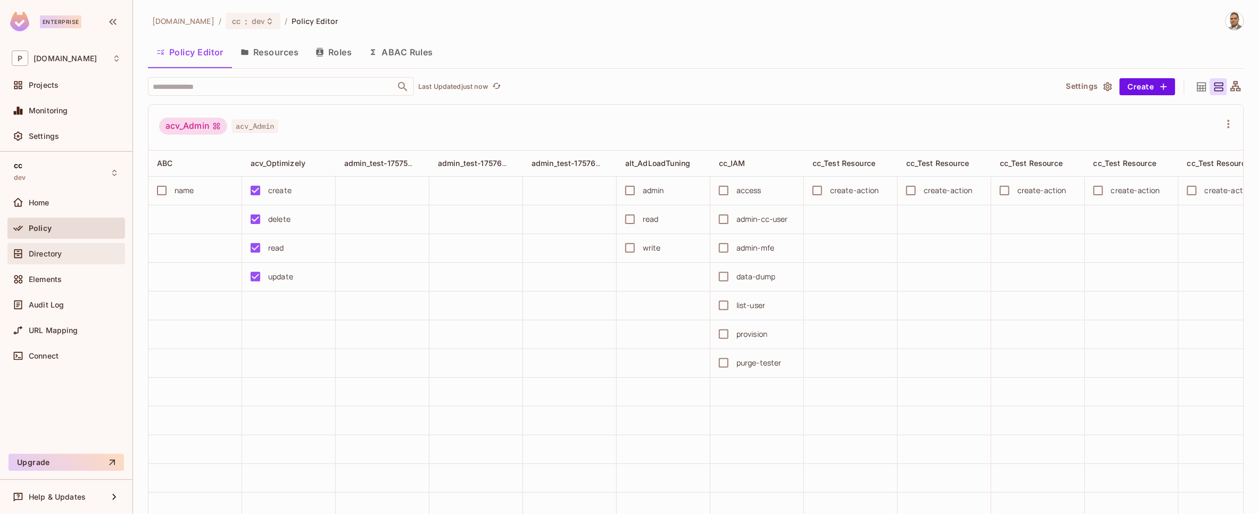
click at [44, 253] on span "Directory" at bounding box center [45, 254] width 33 height 9
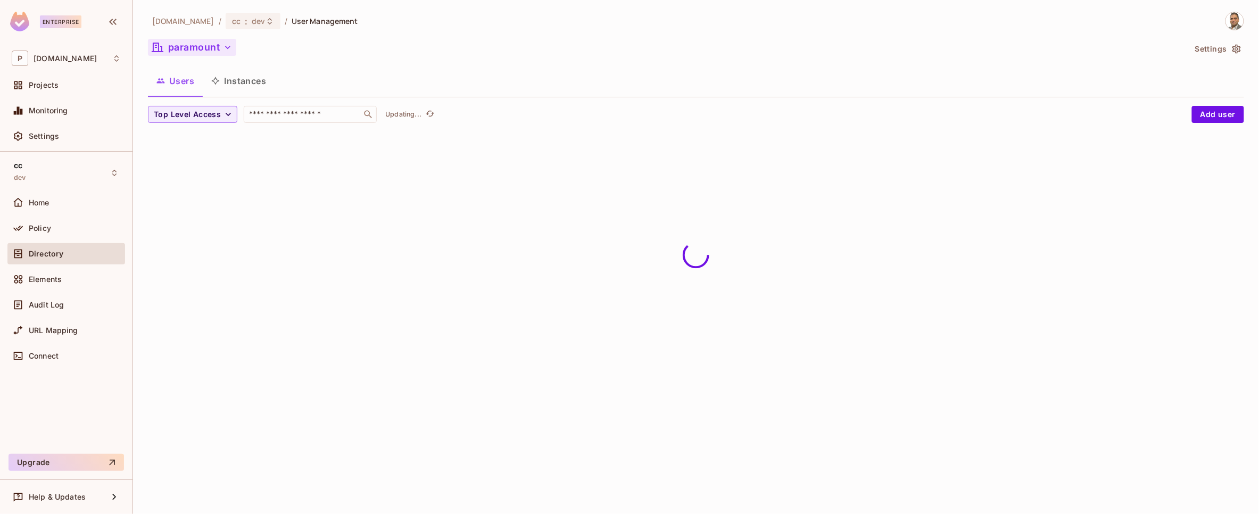
click at [222, 47] on icon "button" at bounding box center [227, 47] width 11 height 11
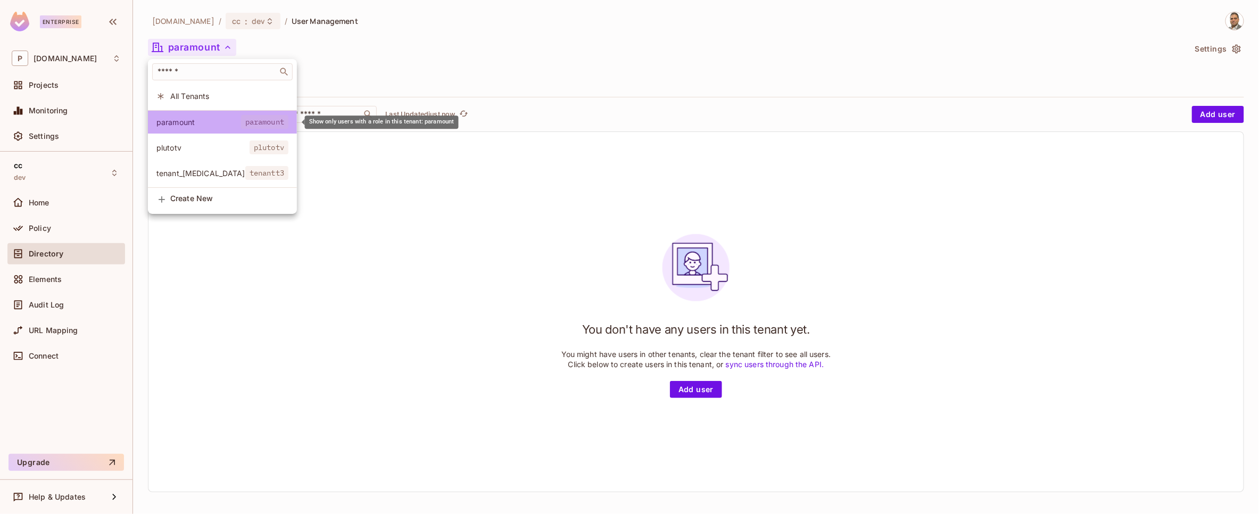
click at [199, 118] on span "paramount" at bounding box center [198, 122] width 85 height 10
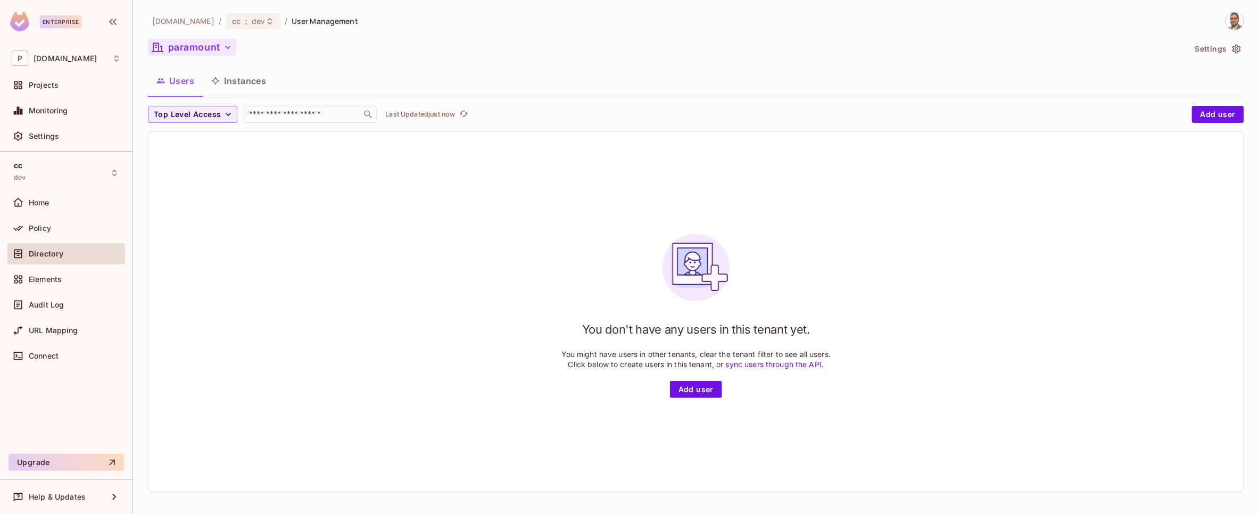
click at [193, 45] on button "paramount" at bounding box center [192, 47] width 88 height 17
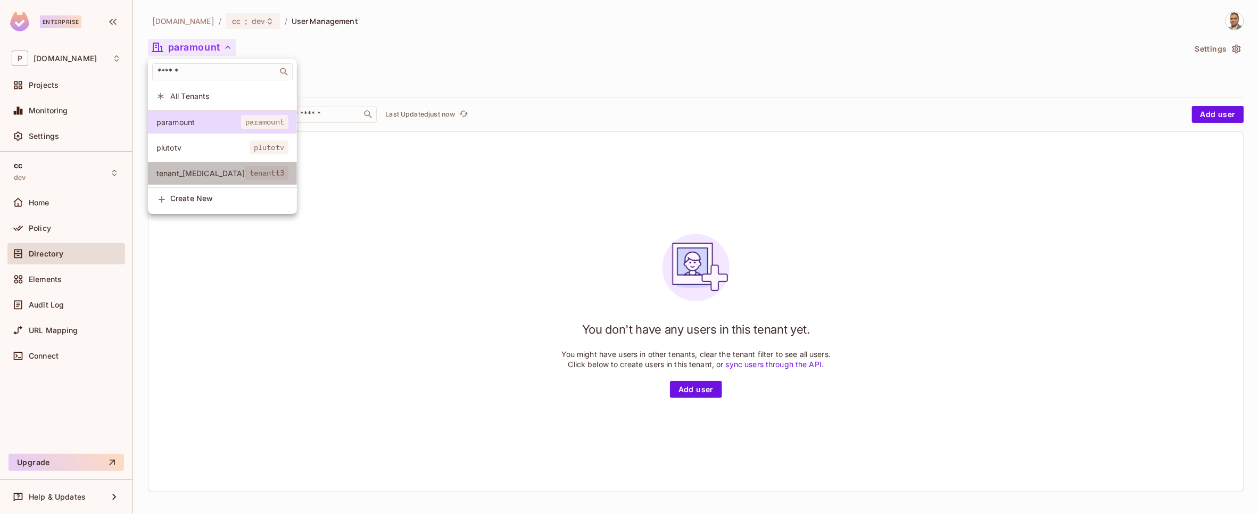
click at [188, 172] on span "tenant_[MEDICAL_DATA]" at bounding box center [200, 173] width 89 height 10
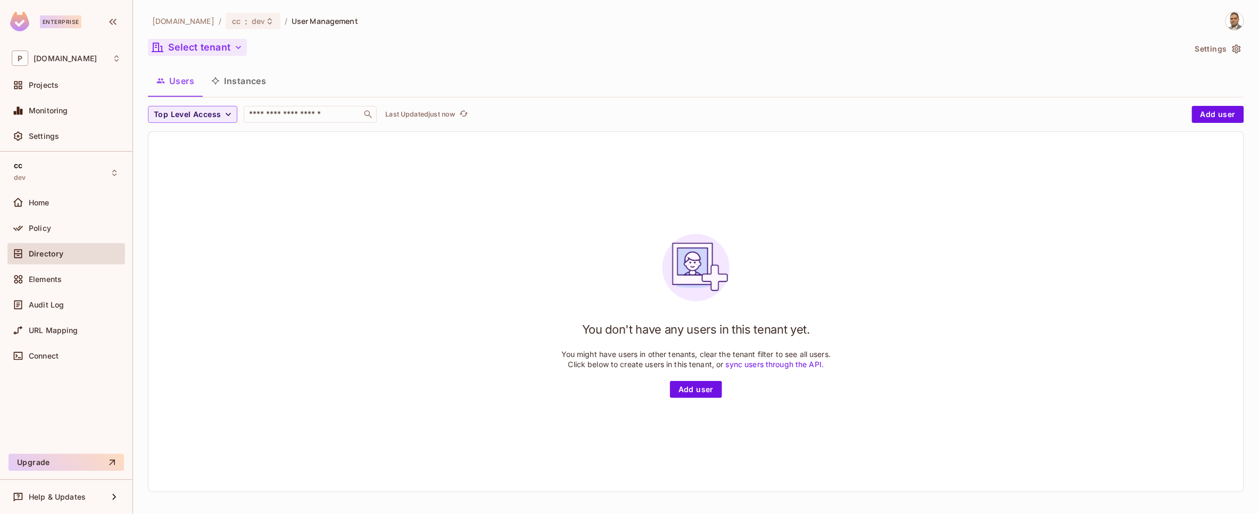
click at [203, 42] on button "Select tenant" at bounding box center [197, 47] width 99 height 17
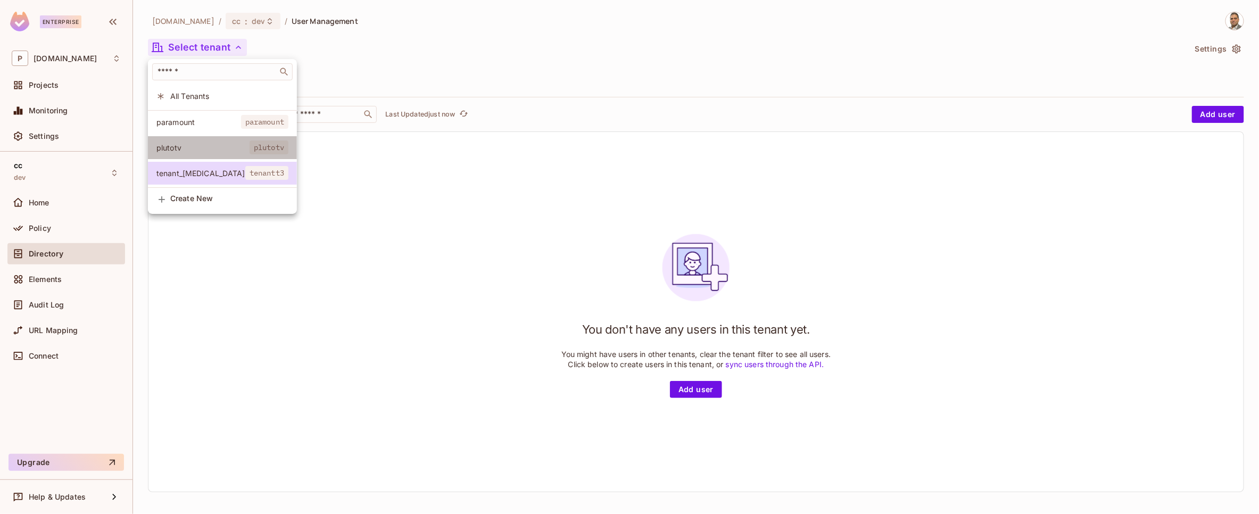
click at [183, 147] on span "plutotv" at bounding box center [202, 148] width 93 height 10
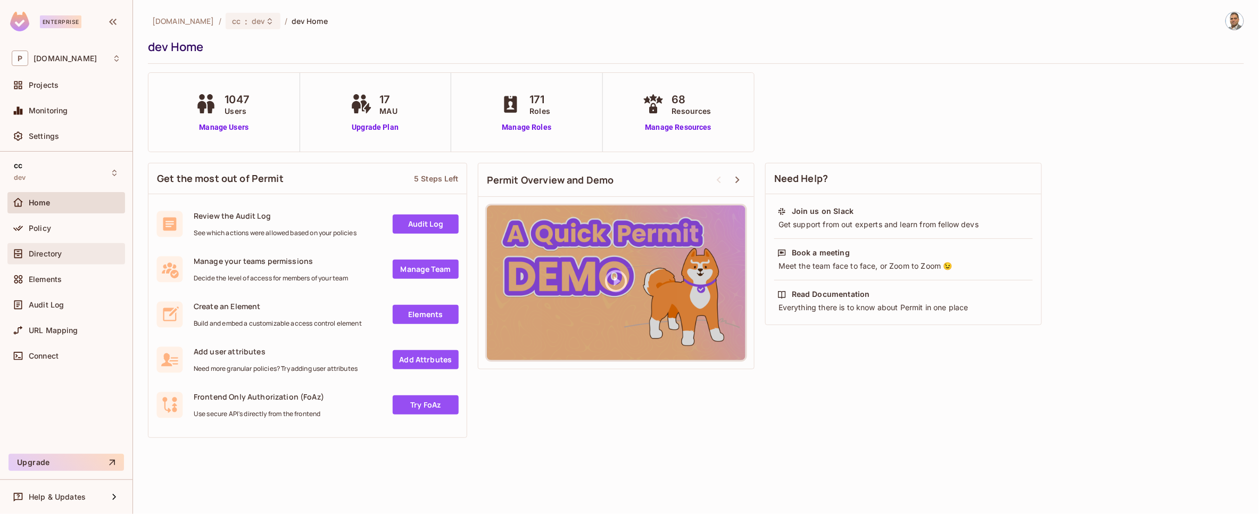
click at [40, 251] on span "Directory" at bounding box center [45, 254] width 33 height 9
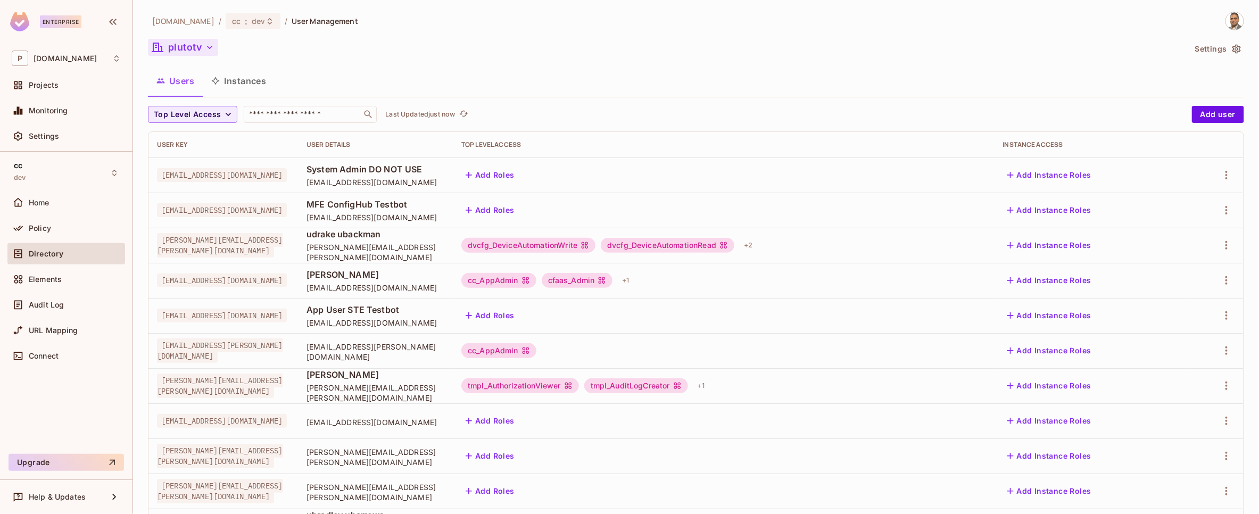
click at [210, 44] on icon "button" at bounding box center [209, 47] width 11 height 11
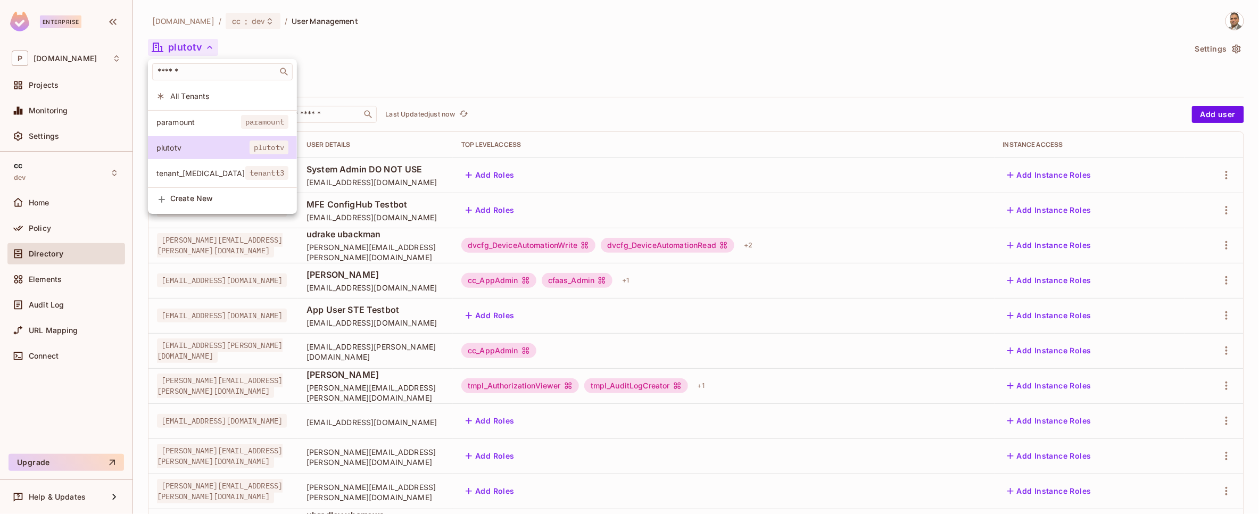
click at [195, 117] on span "paramount" at bounding box center [198, 122] width 85 height 10
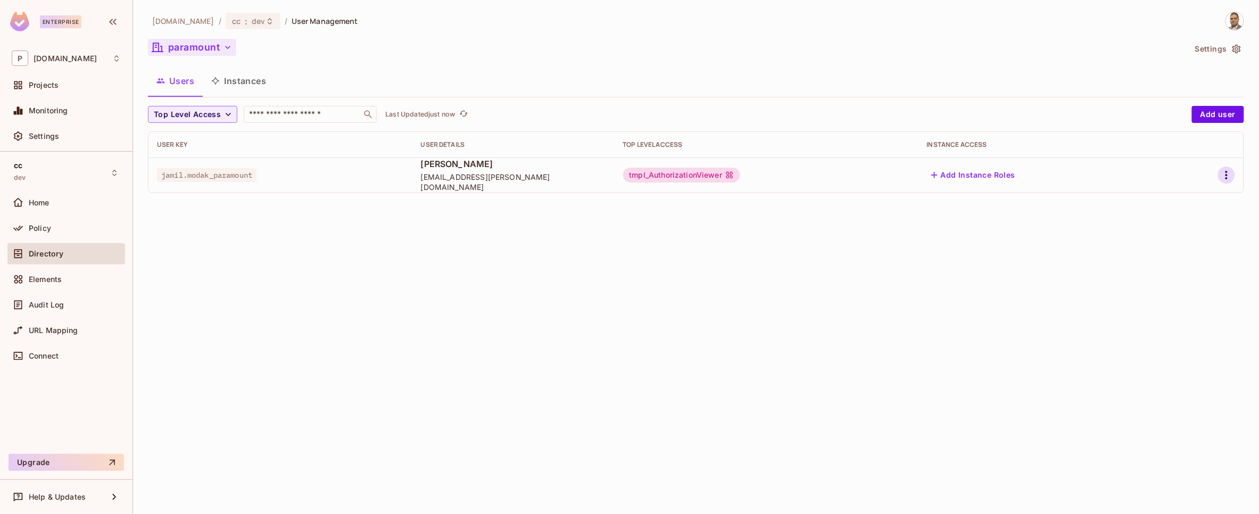
click at [1228, 179] on icon "button" at bounding box center [1226, 175] width 13 height 13
drag, startPoint x: 1190, startPoint y: 224, endPoint x: 1175, endPoint y: 199, distance: 29.1
click at [1175, 199] on ul "Edit Edit Attributes Delete User" at bounding box center [1181, 223] width 94 height 79
click at [1175, 199] on div "Edit" at bounding box center [1170, 200] width 14 height 11
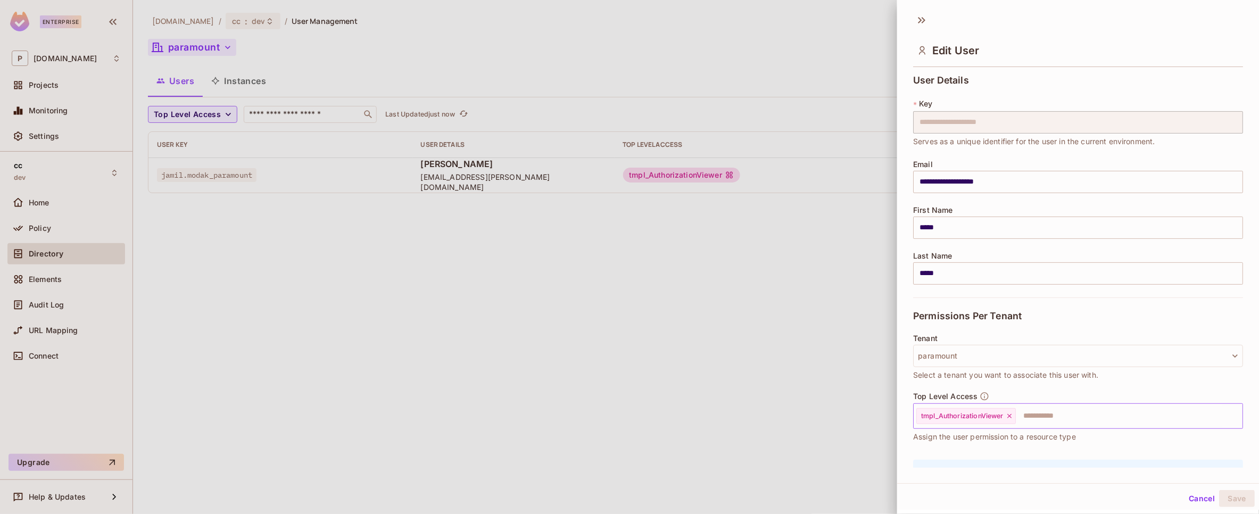
click at [1136, 415] on input "text" at bounding box center [1119, 416] width 205 height 21
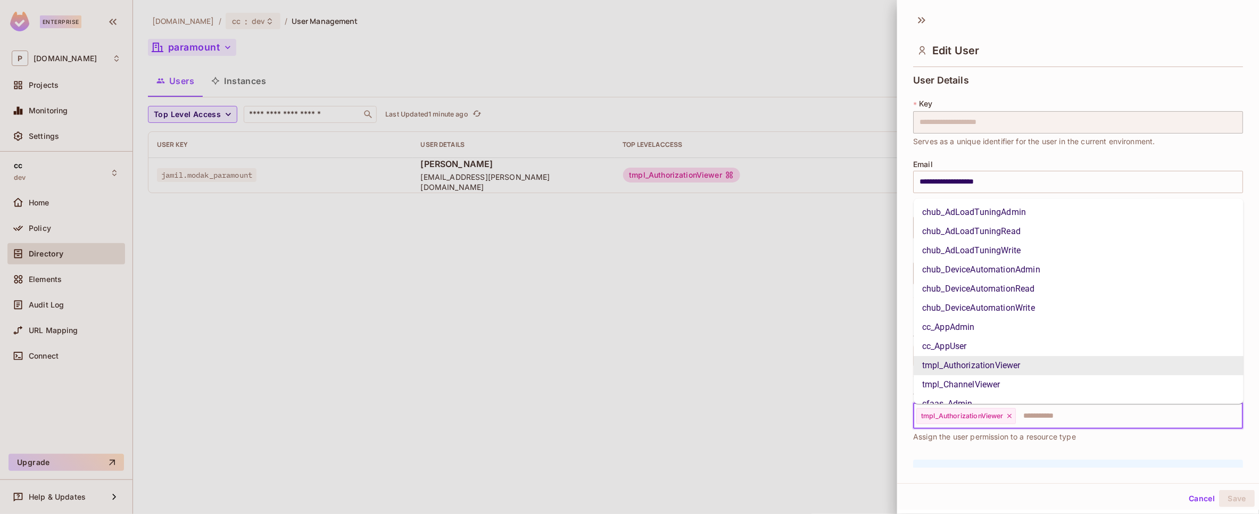
click at [1048, 414] on input "text" at bounding box center [1119, 416] width 205 height 21
click at [1011, 384] on li "tmpl_ChannelViewer" at bounding box center [1079, 384] width 330 height 19
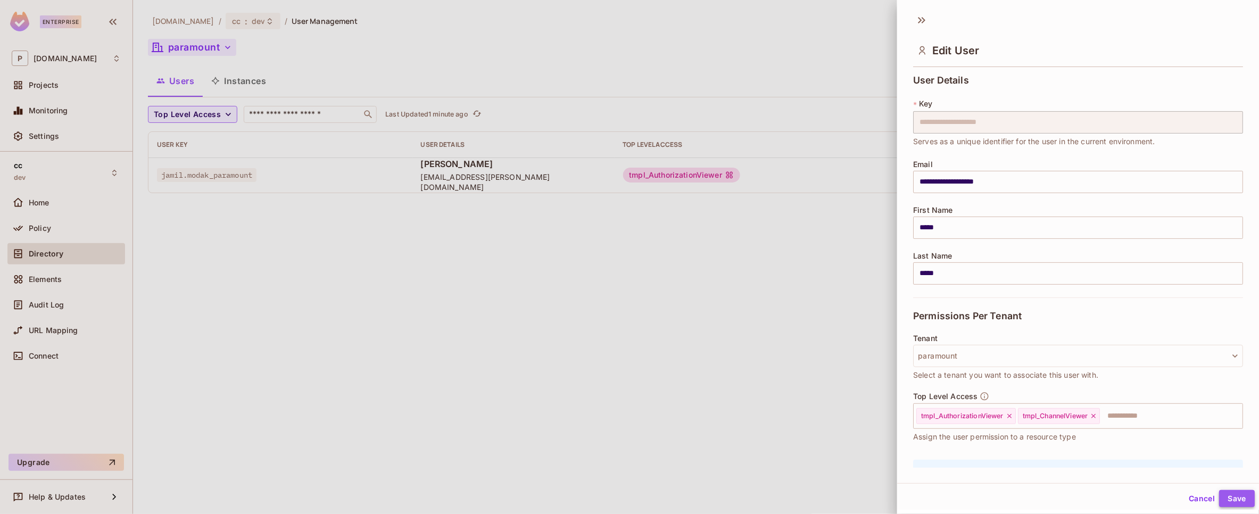
click at [1230, 499] on button "Save" at bounding box center [1237, 498] width 36 height 17
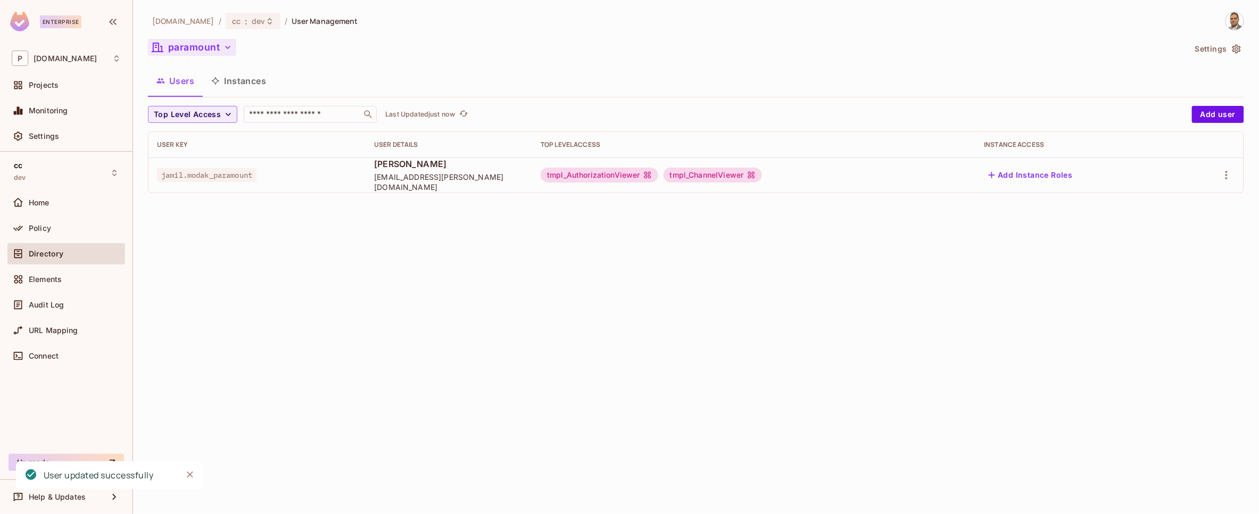
click at [207, 52] on button "paramount" at bounding box center [192, 47] width 88 height 17
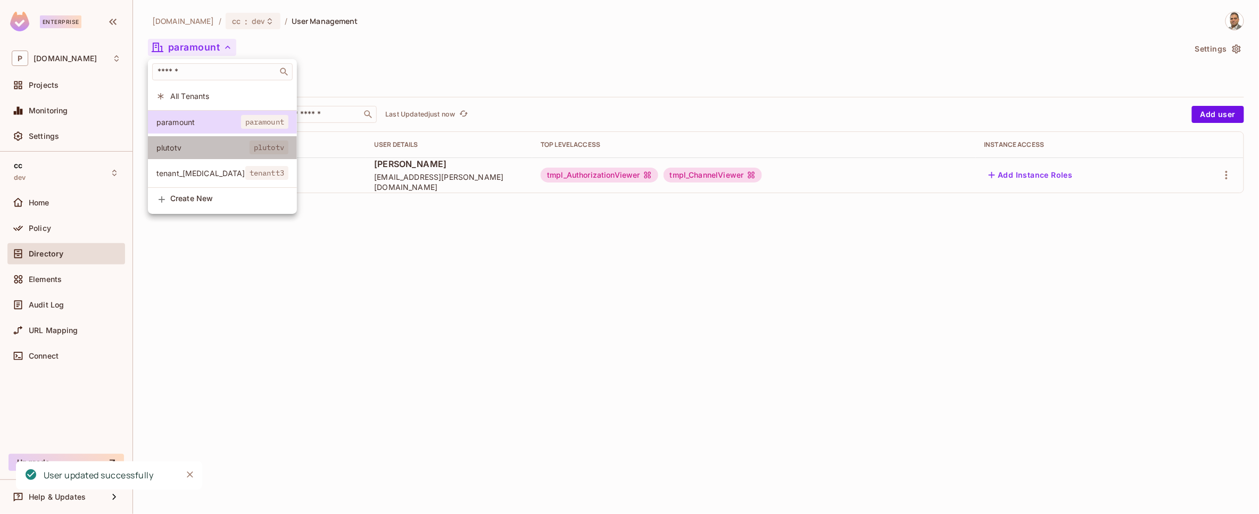
click at [205, 151] on span "plutotv" at bounding box center [202, 148] width 93 height 10
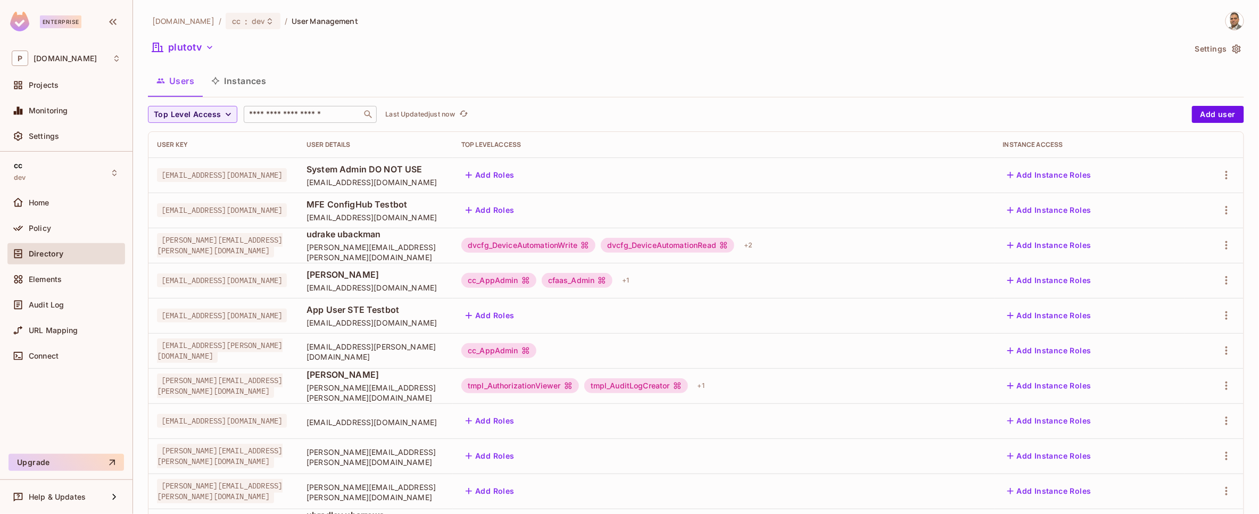
click at [310, 118] on input "text" at bounding box center [303, 114] width 112 height 11
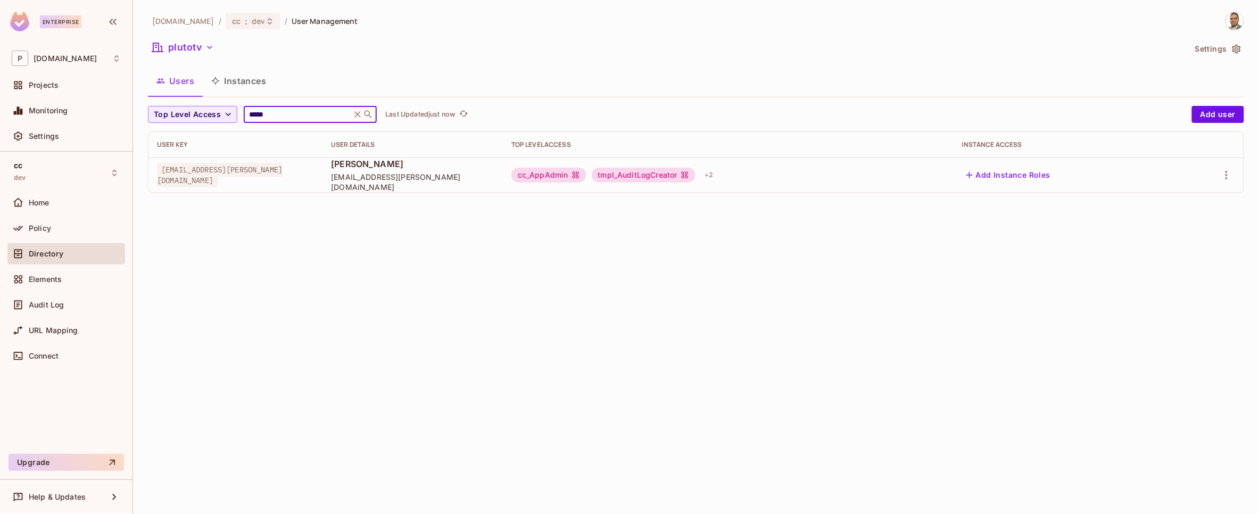
type input "*****"
click at [209, 45] on icon "button" at bounding box center [209, 47] width 11 height 11
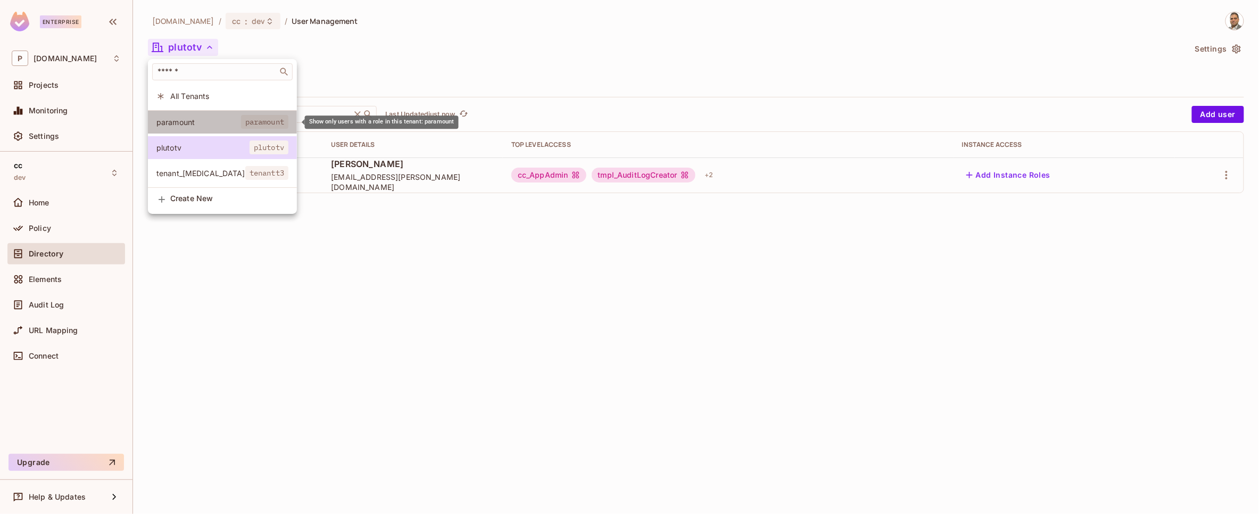
click at [172, 115] on li "paramount paramount" at bounding box center [222, 122] width 149 height 23
